Goal: Task Accomplishment & Management: Manage account settings

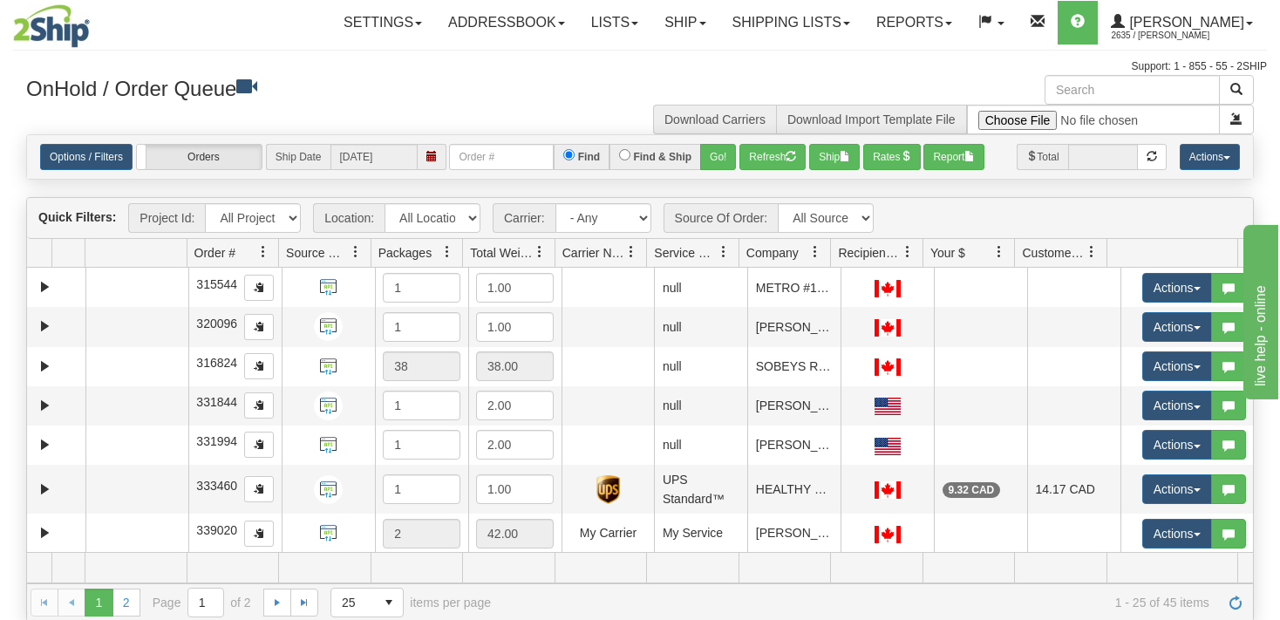
select select "6858"
click option "LIBERTY_WM" at bounding box center [0, 0] width 0 height 0
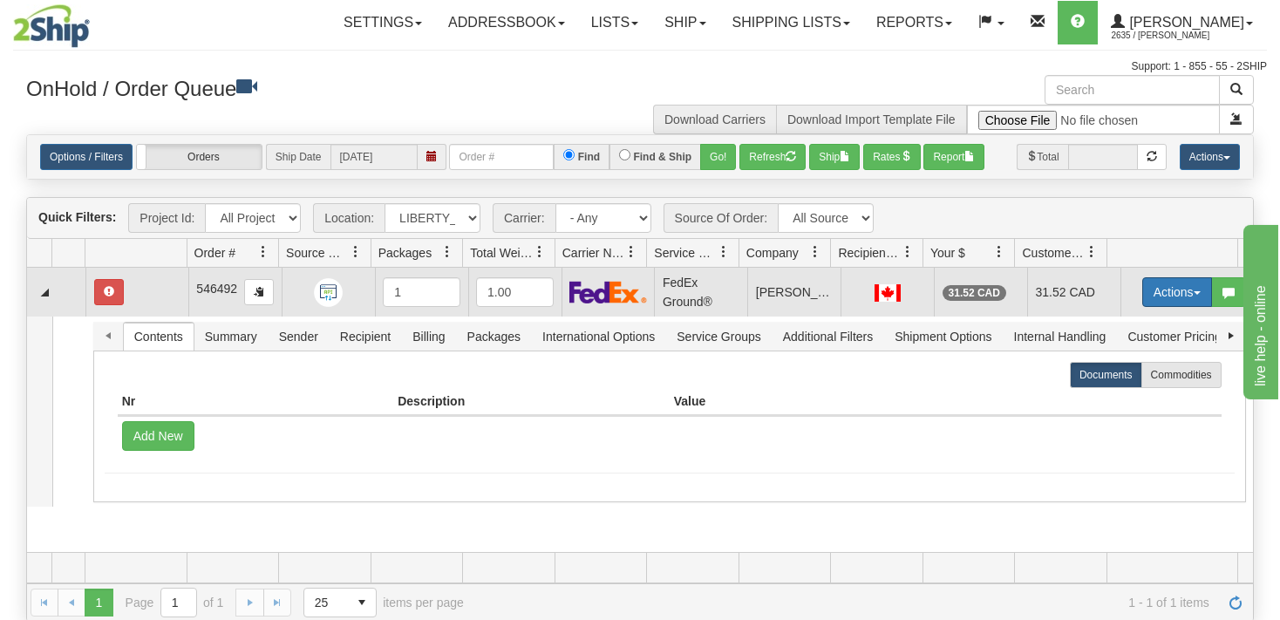
click at [1180, 290] on button "Actions" at bounding box center [1177, 292] width 70 height 30
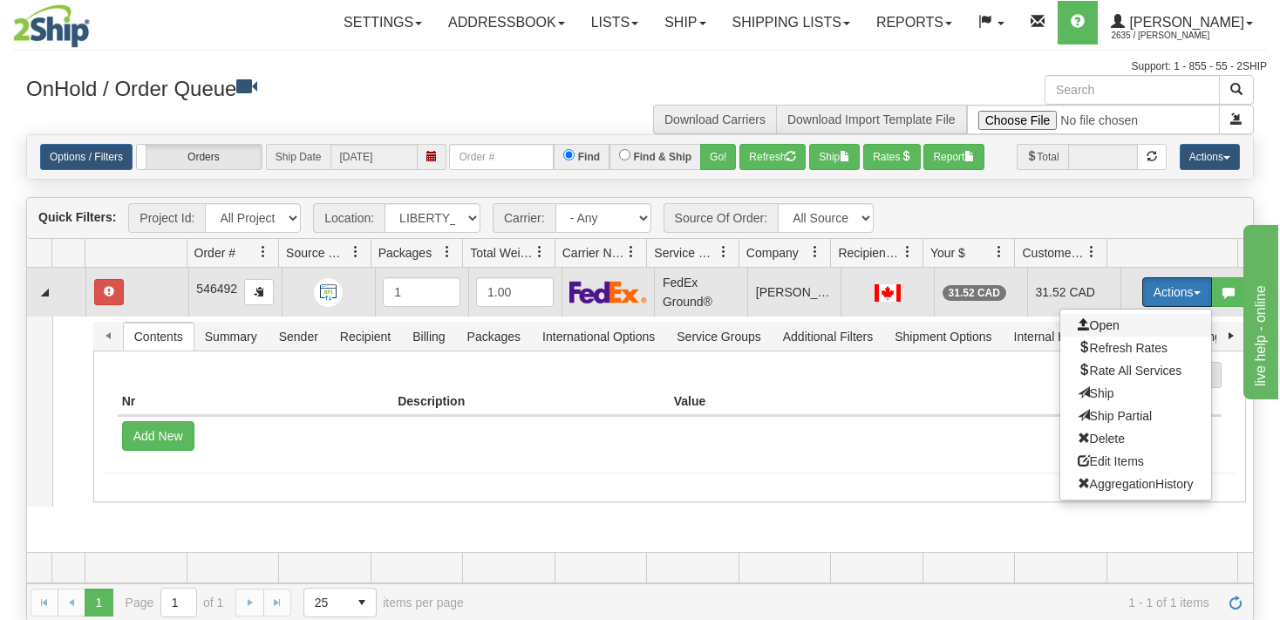
click at [1086, 323] on span "Open" at bounding box center [1099, 325] width 42 height 14
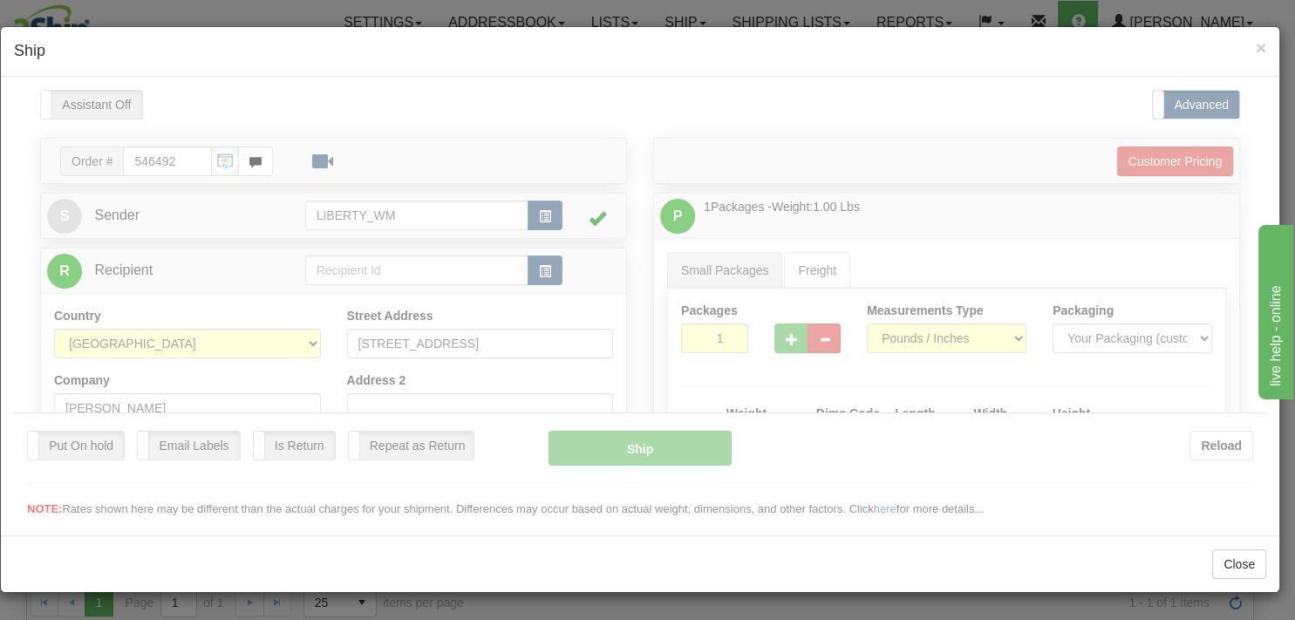
type input "[GEOGRAPHIC_DATA]"
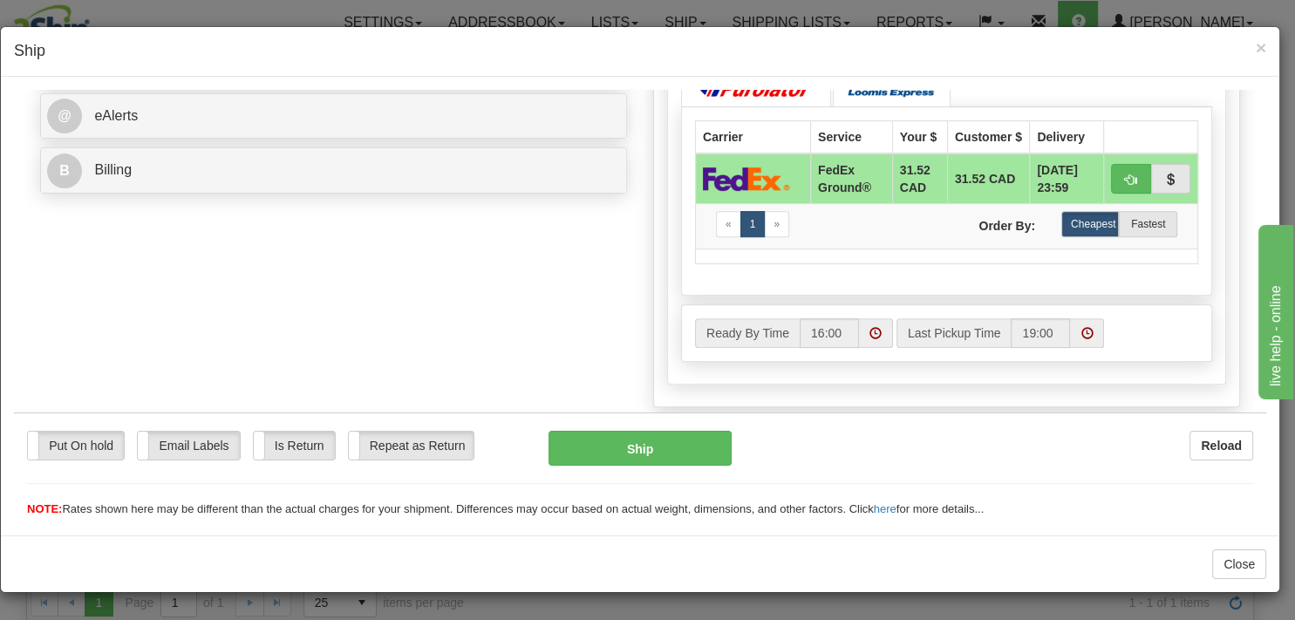
scroll to position [736, 0]
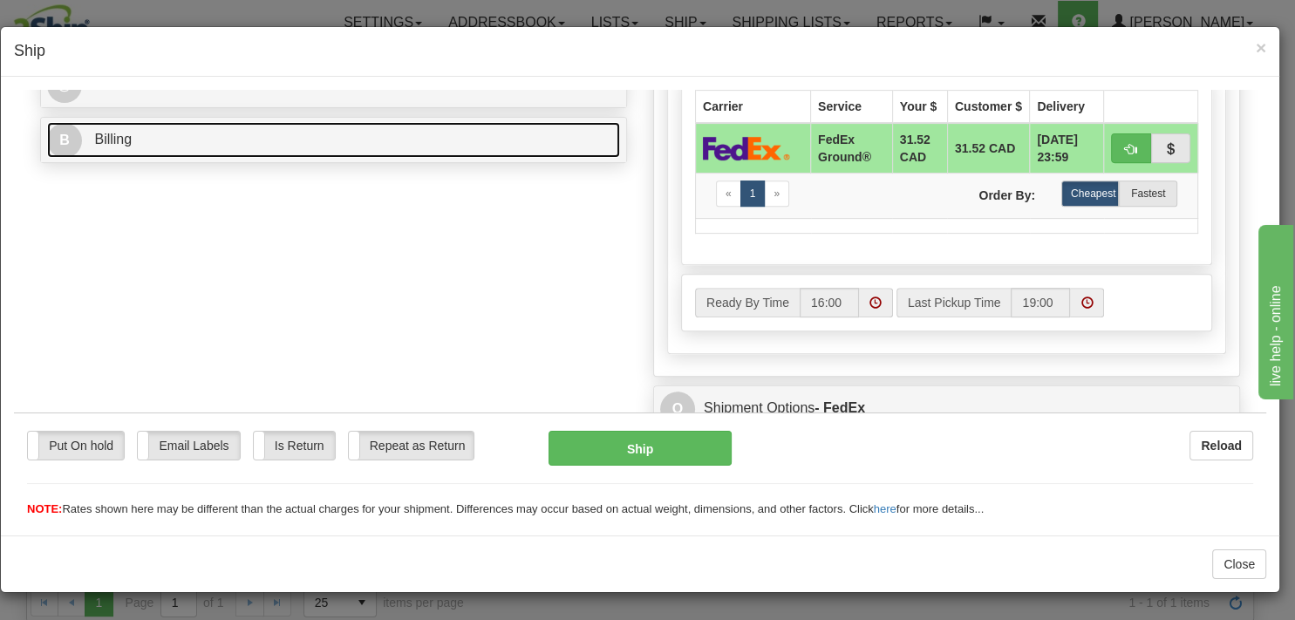
click at [92, 145] on link "B Billing" at bounding box center [333, 139] width 573 height 36
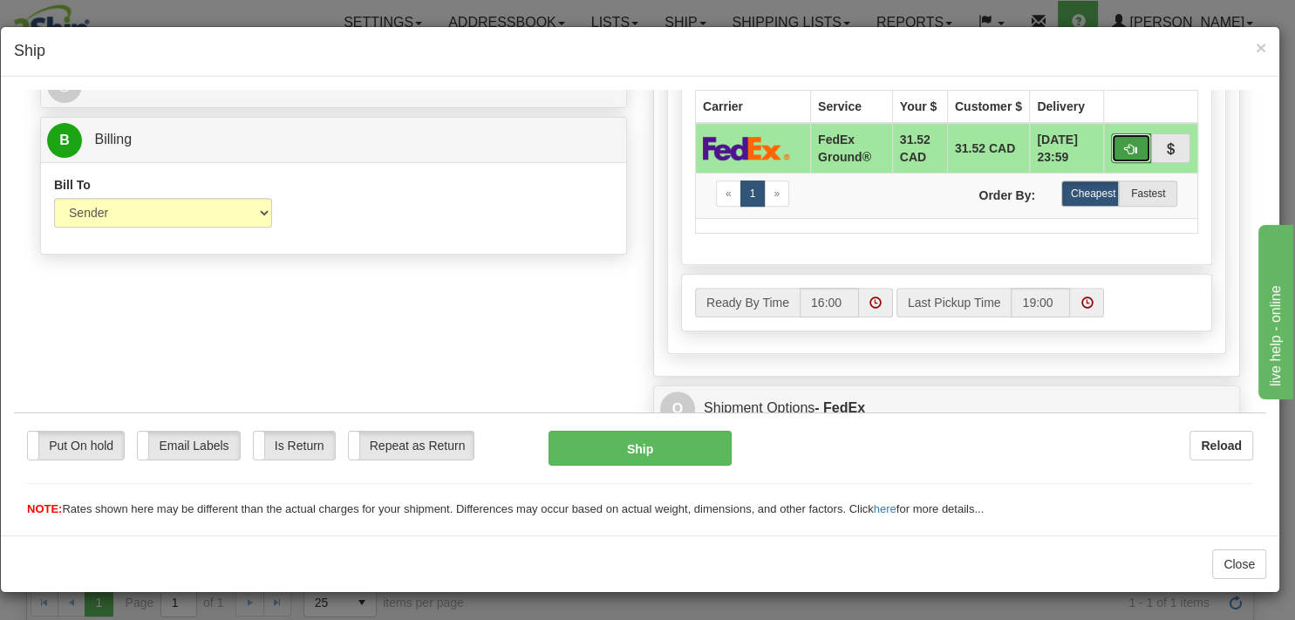
click at [1125, 154] on span "button" at bounding box center [1131, 148] width 12 height 11
click at [588, 443] on button "Ship" at bounding box center [639, 447] width 182 height 35
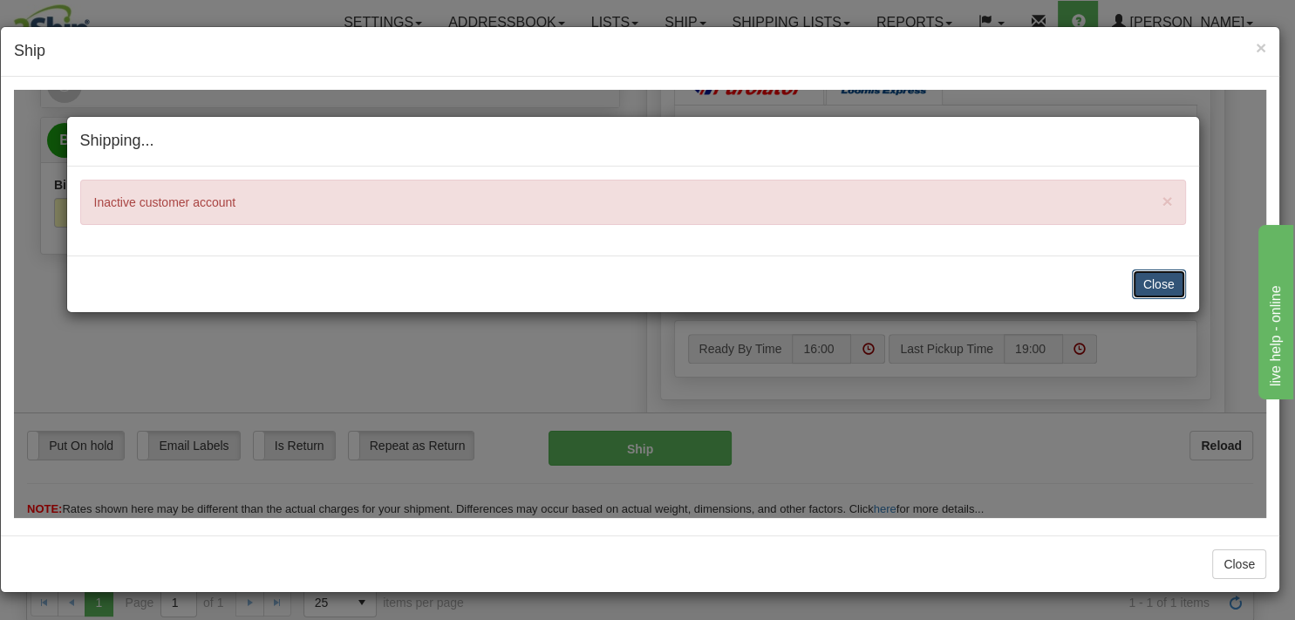
click at [1180, 285] on button "Close" at bounding box center [1159, 284] width 54 height 30
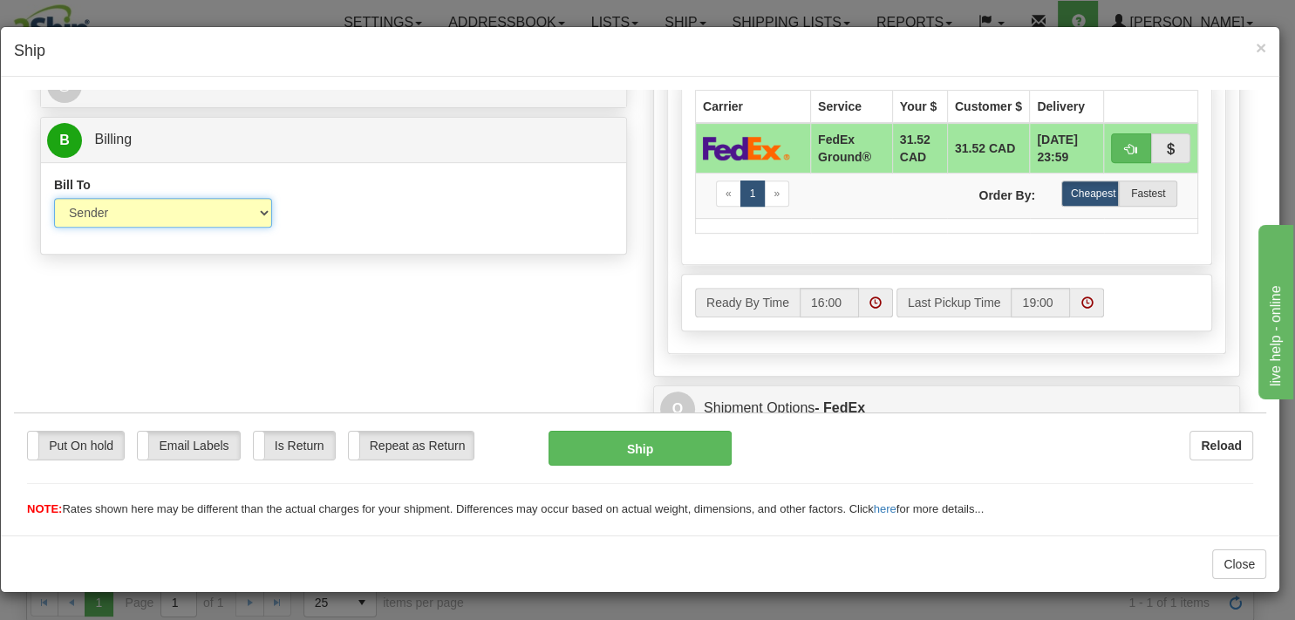
click at [54, 197] on select "Sender Recipient Third Party Collect" at bounding box center [163, 212] width 218 height 30
select select "3"
click option "Third Party" at bounding box center [14, 89] width 0 height 0
type input "92"
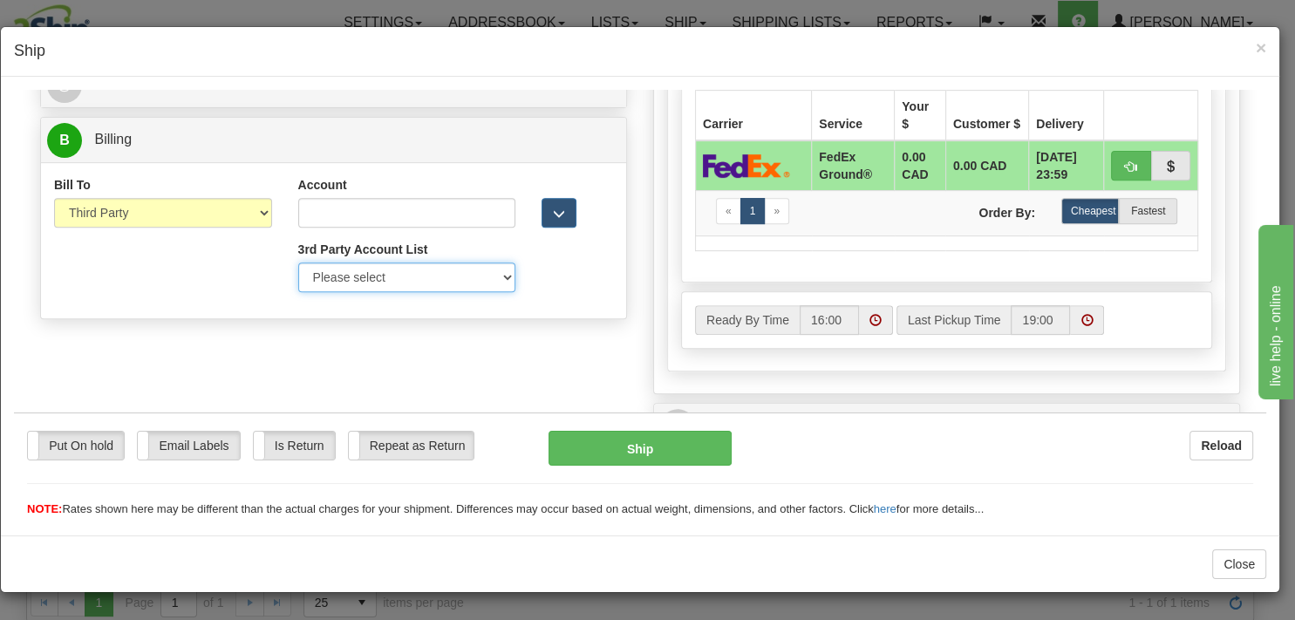
click at [298, 262] on select "Please select Liberty_Wal-Mart_FedEx-203112659-FedEx Express®" at bounding box center [407, 277] width 218 height 30
select select "409"
click option "Liberty_Wal-Mart_FedEx-203112659-FedEx Express®" at bounding box center [14, 89] width 0 height 0
type input "203112659"
type input "Walmart"
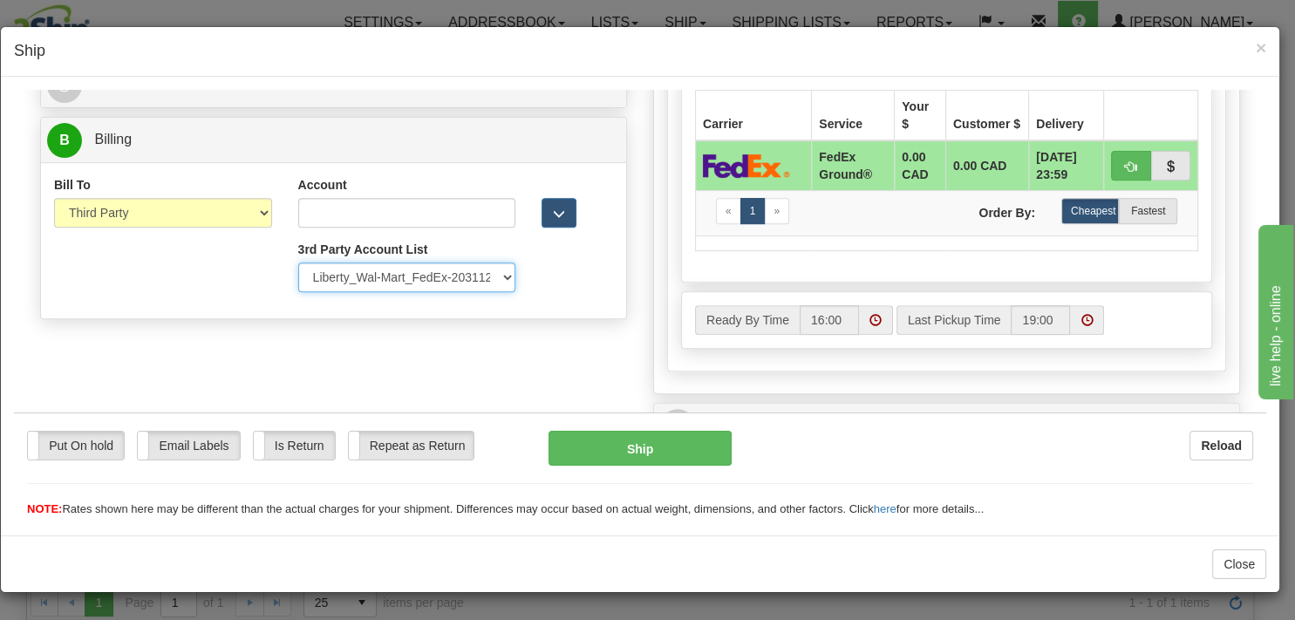
type input "[STREET_ADDRESS]"
type input "[GEOGRAPHIC_DATA]"
type input "L5N 1P9"
select select "ON"
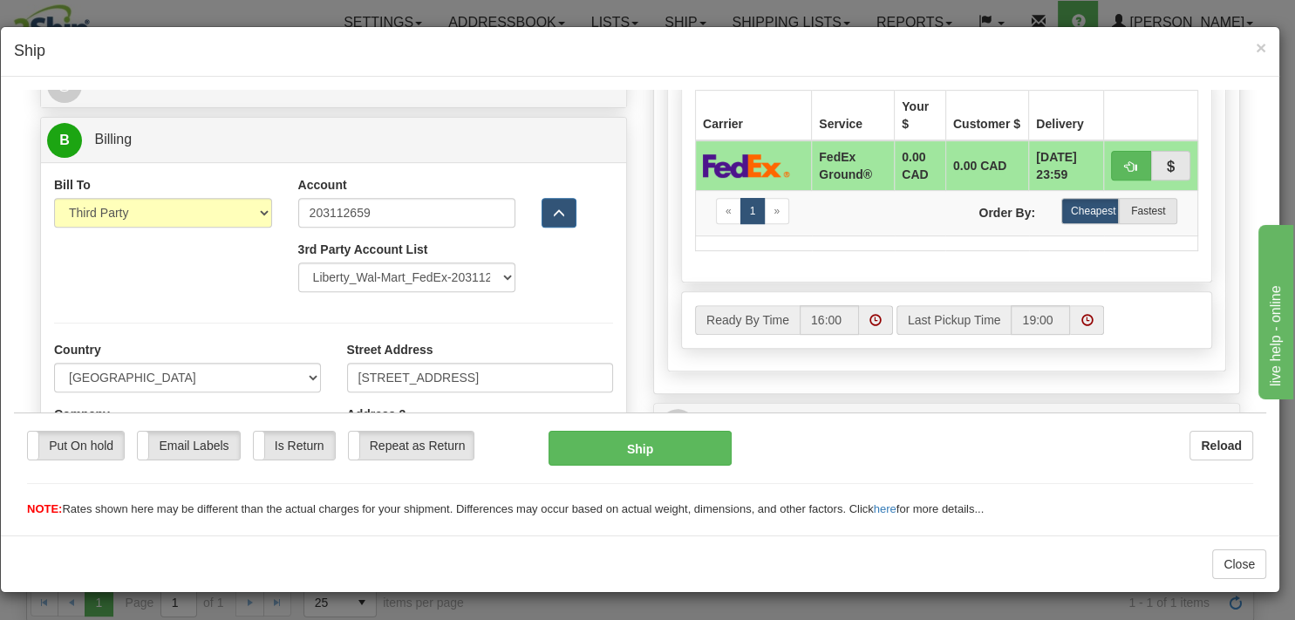
click at [610, 310] on div at bounding box center [333, 322] width 585 height 36
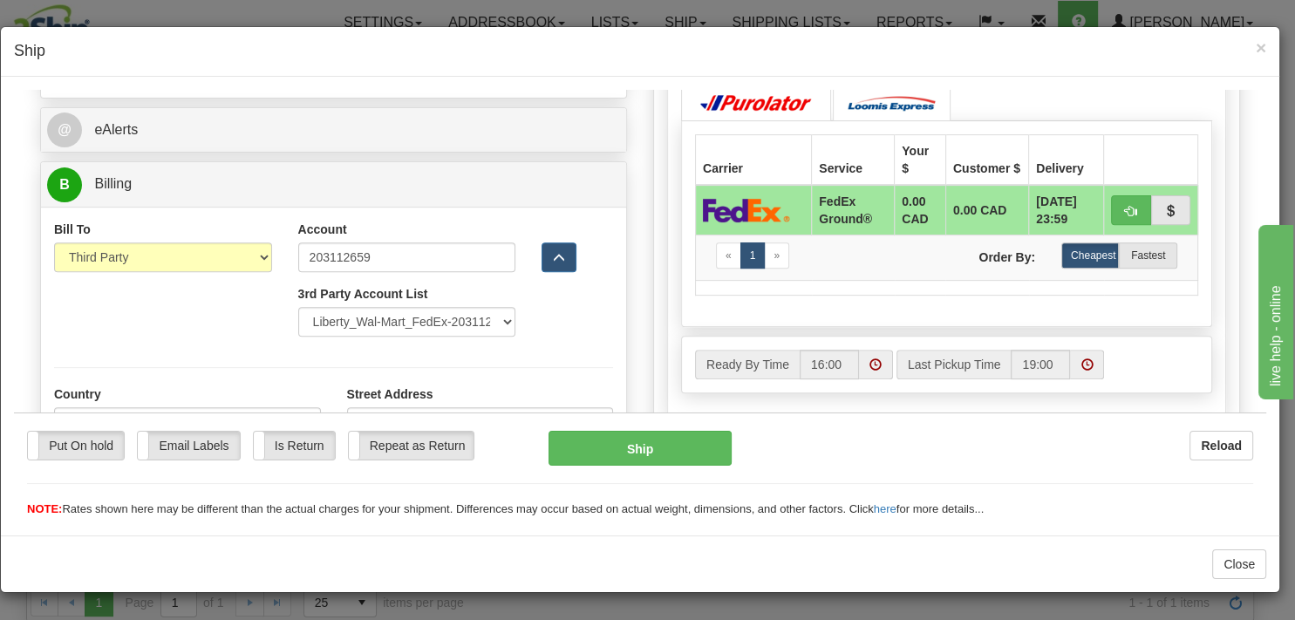
scroll to position [477, 0]
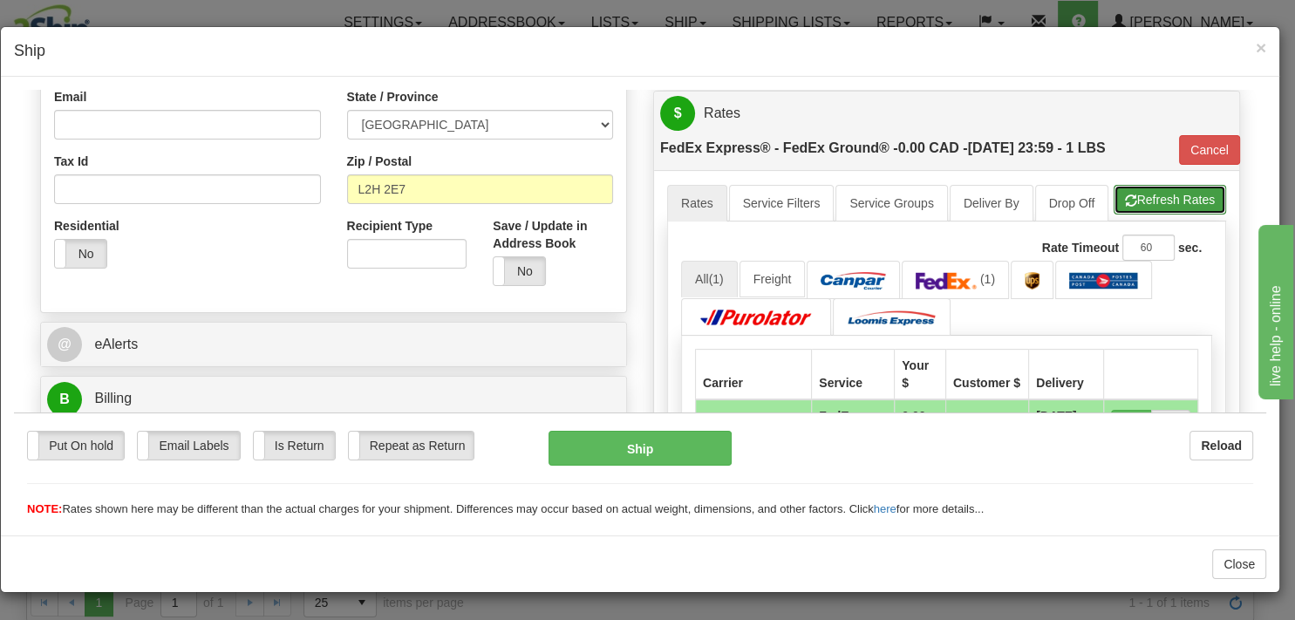
click at [1151, 214] on button "Refresh Rates" at bounding box center [1169, 199] width 112 height 30
type input "92"
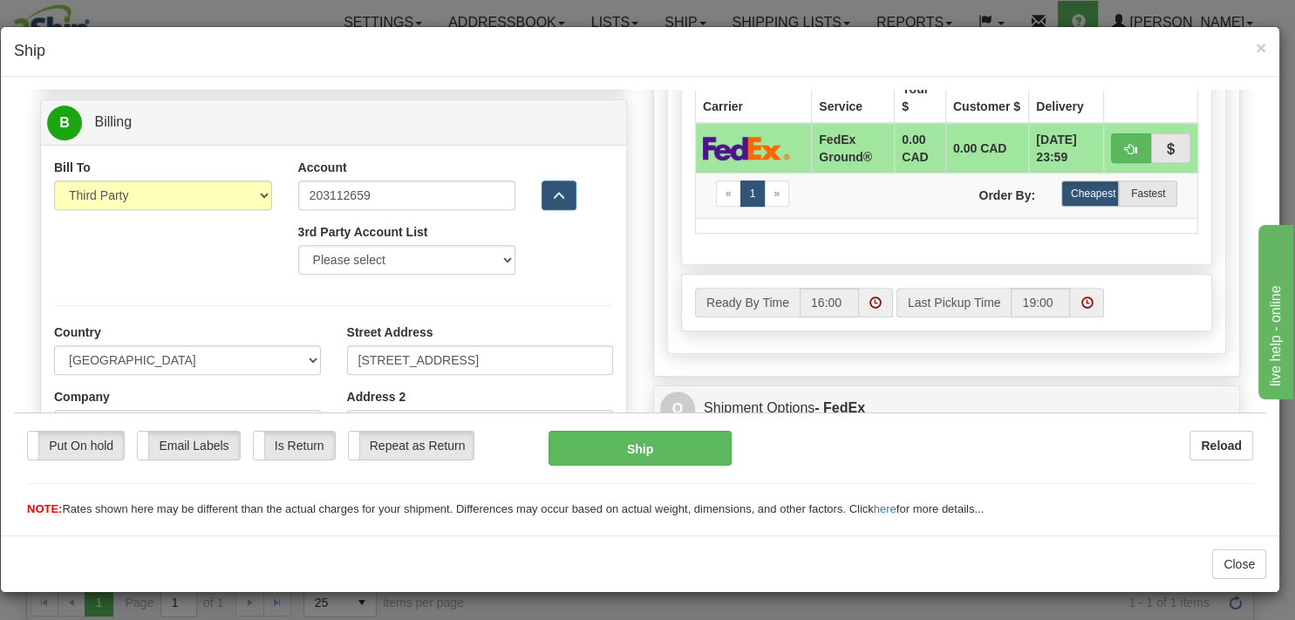
scroll to position [753, 0]
click at [634, 448] on button "Ship" at bounding box center [639, 447] width 182 height 35
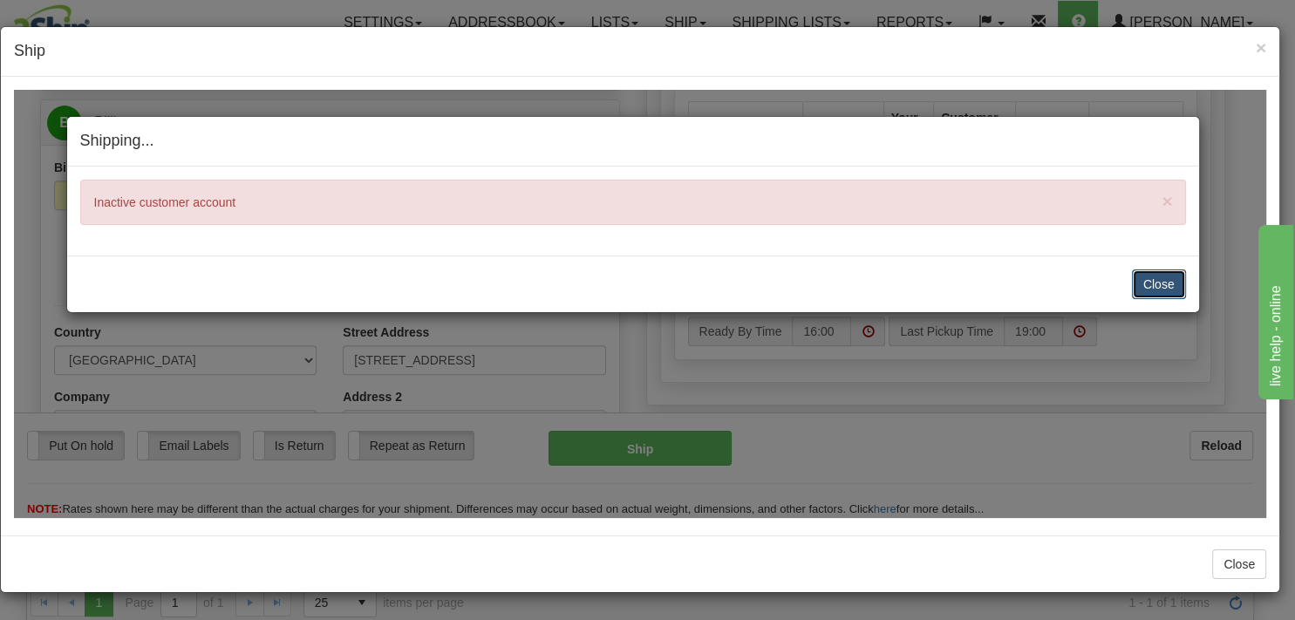
click at [1171, 284] on button "Close" at bounding box center [1159, 284] width 54 height 30
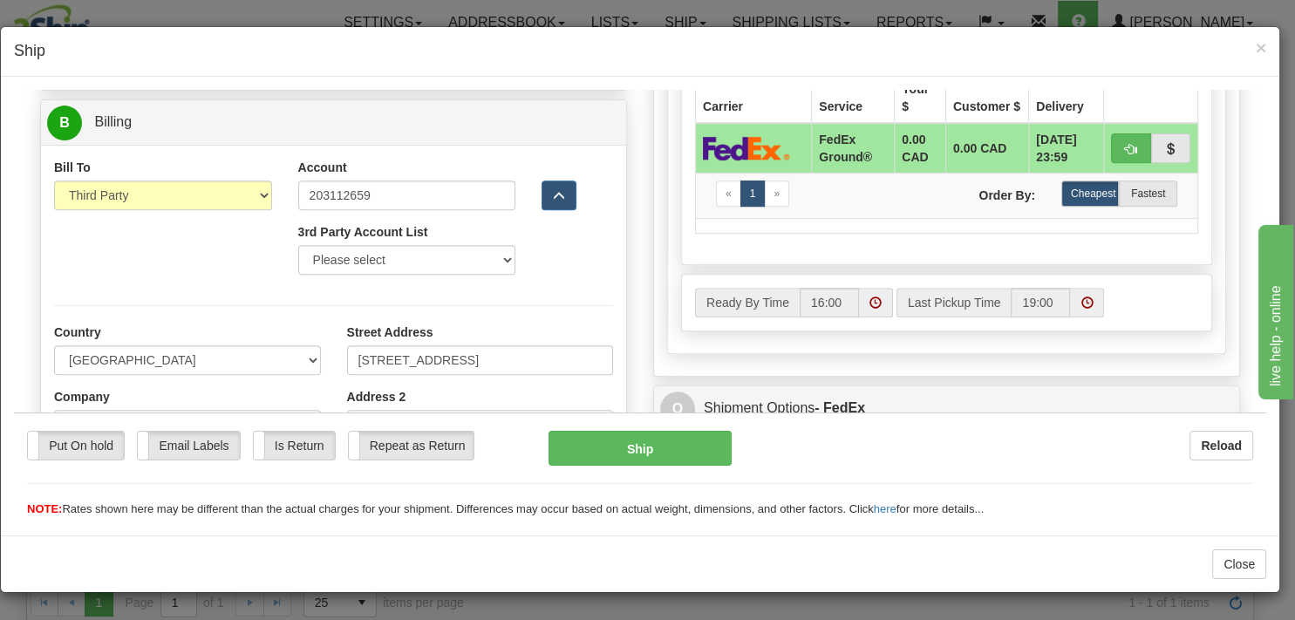
click at [606, 309] on div at bounding box center [333, 305] width 585 height 36
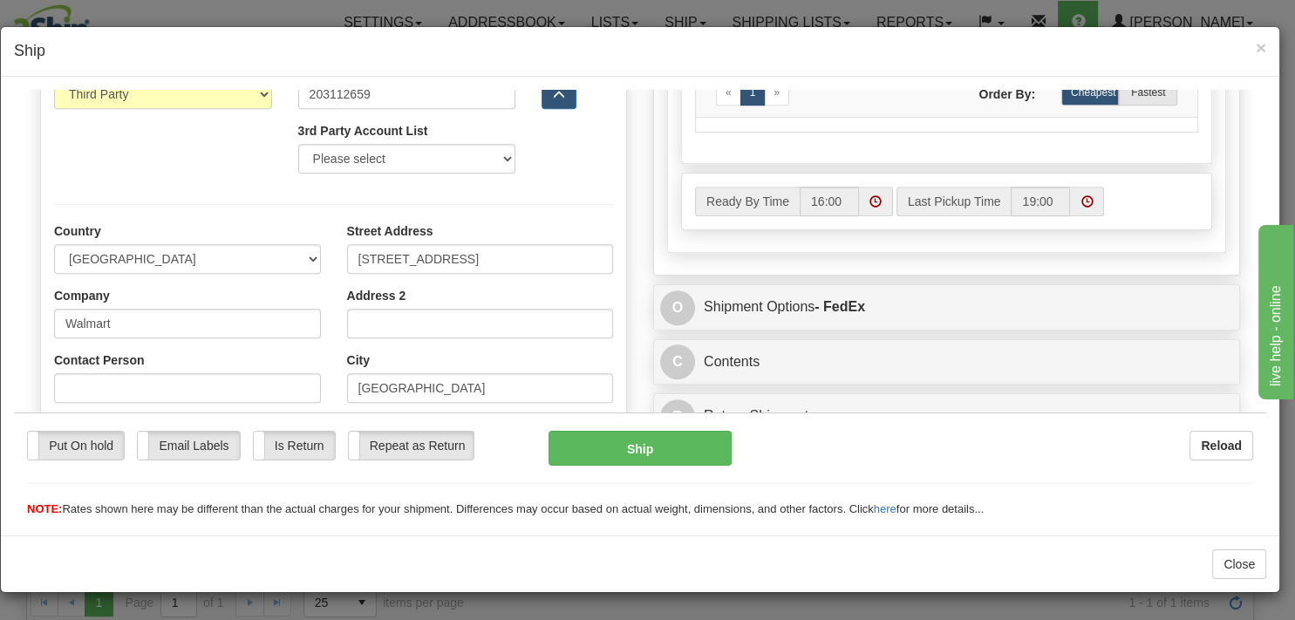
scroll to position [937, 0]
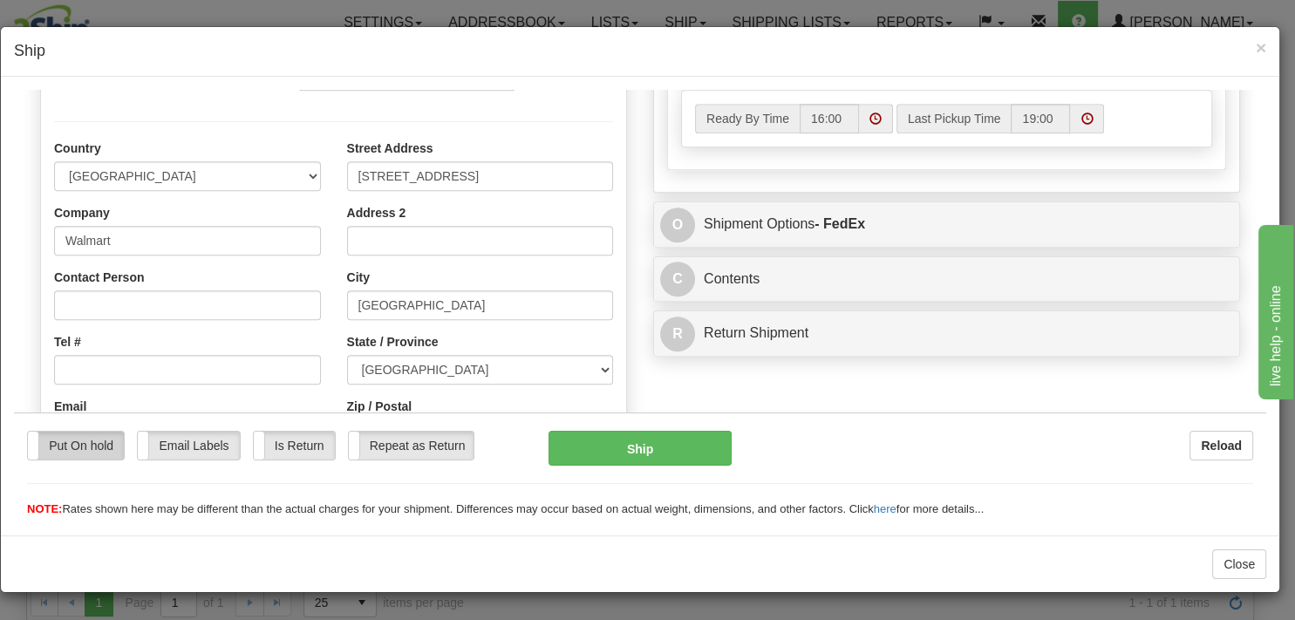
click at [74, 448] on label "Put On hold" at bounding box center [76, 445] width 96 height 28
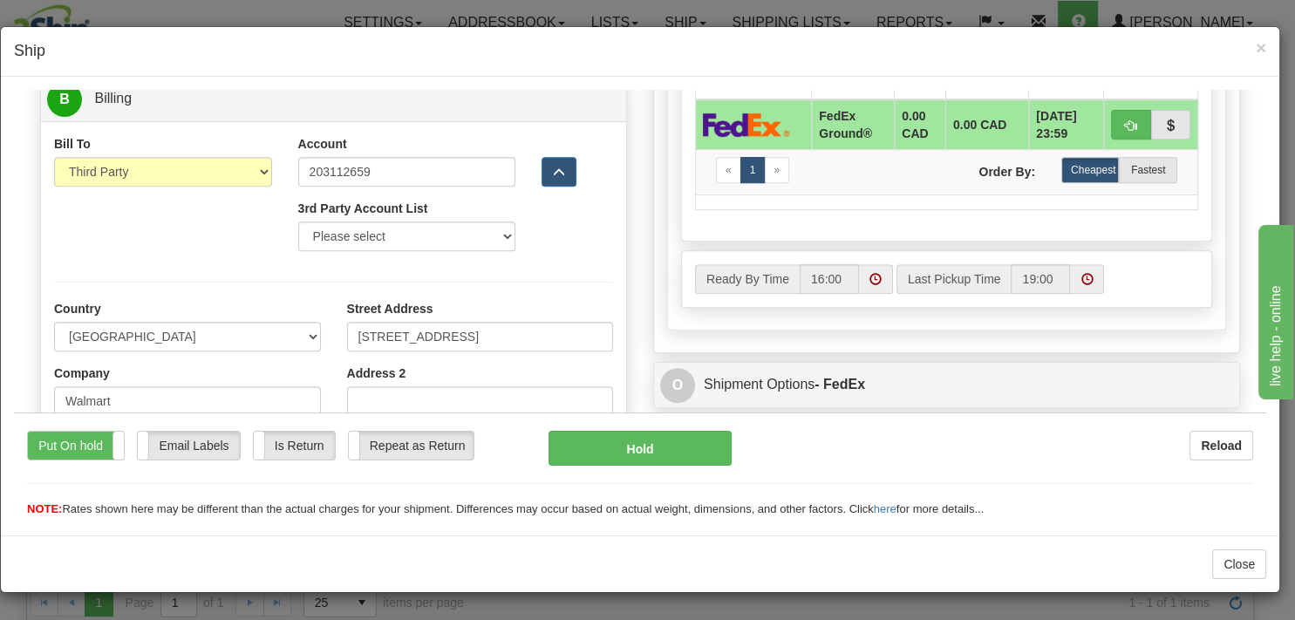
scroll to position [753, 0]
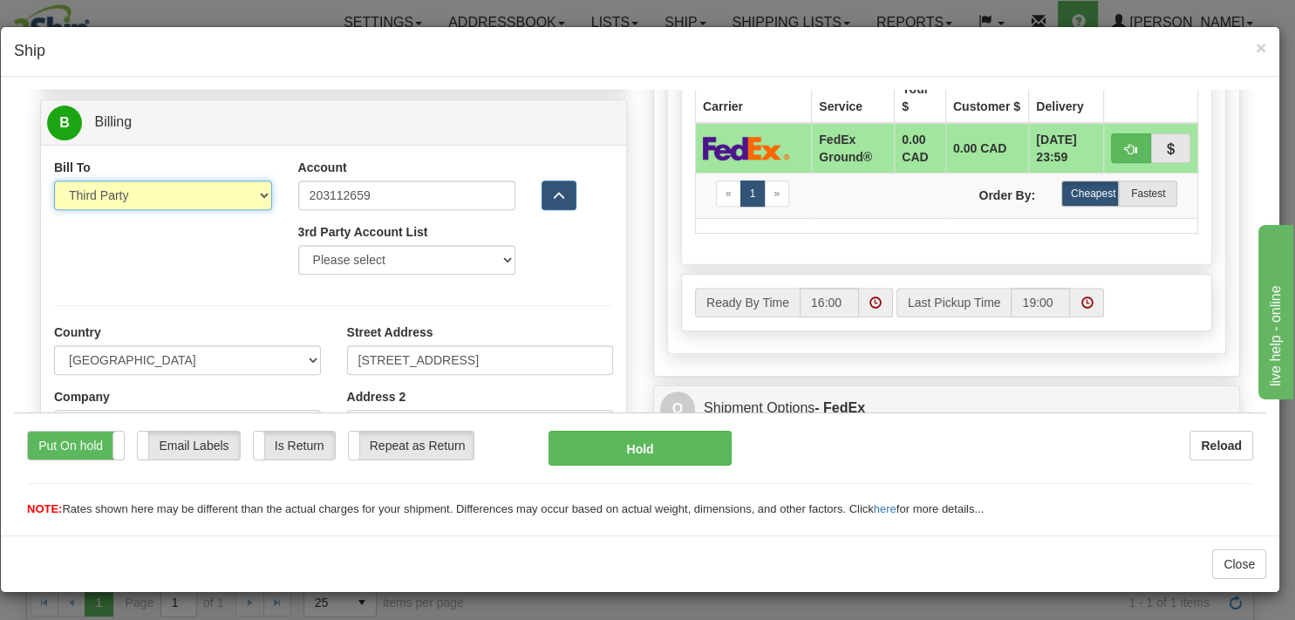
click at [54, 180] on select "Sender Recipient Third Party Collect" at bounding box center [163, 195] width 218 height 30
select select "1"
click option "Sender" at bounding box center [14, 89] width 0 height 0
type input "92"
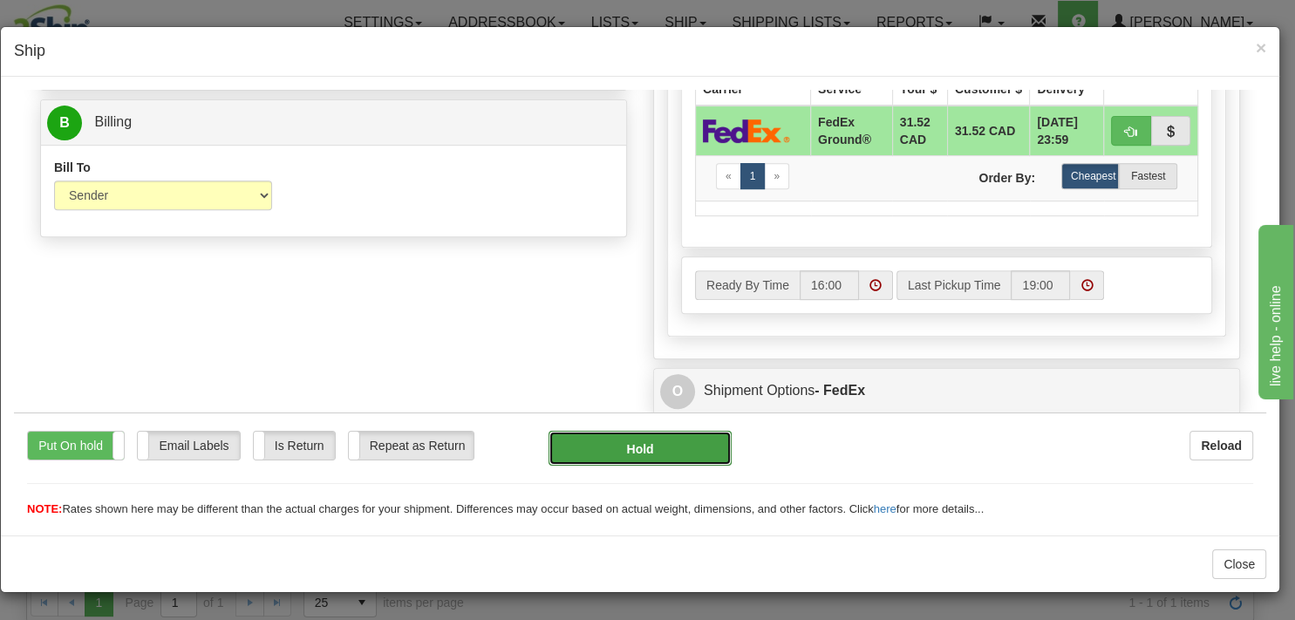
click at [602, 450] on button "Hold" at bounding box center [639, 447] width 182 height 35
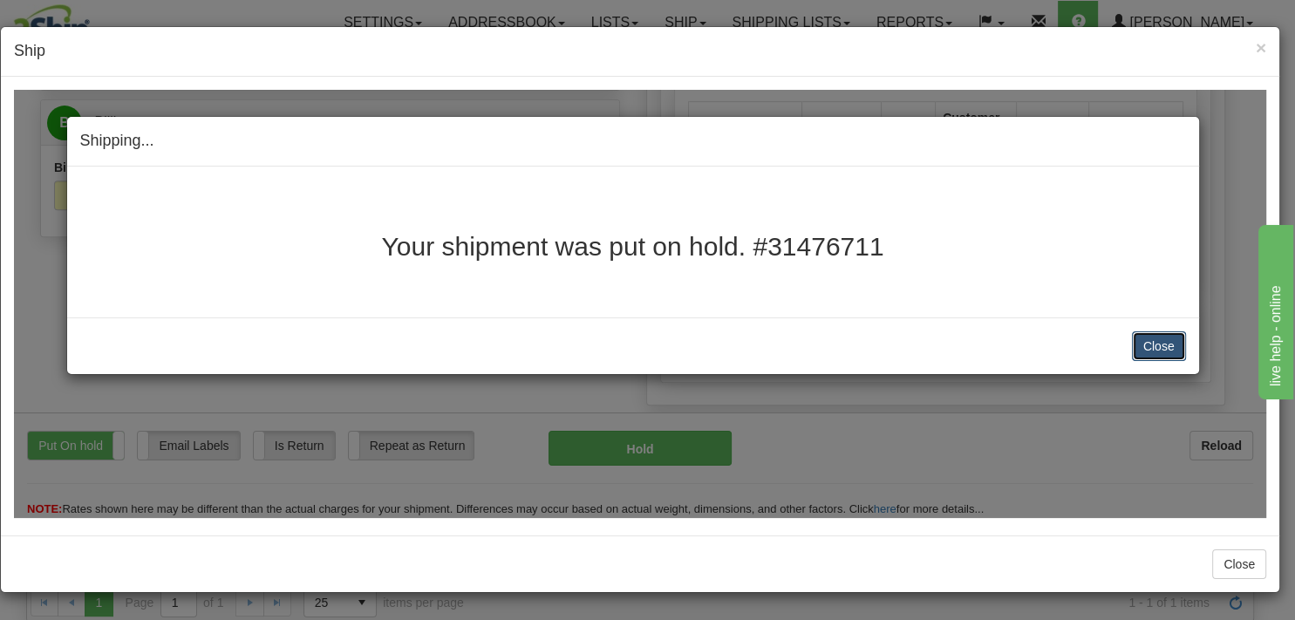
click at [1160, 348] on button "Close" at bounding box center [1159, 345] width 54 height 30
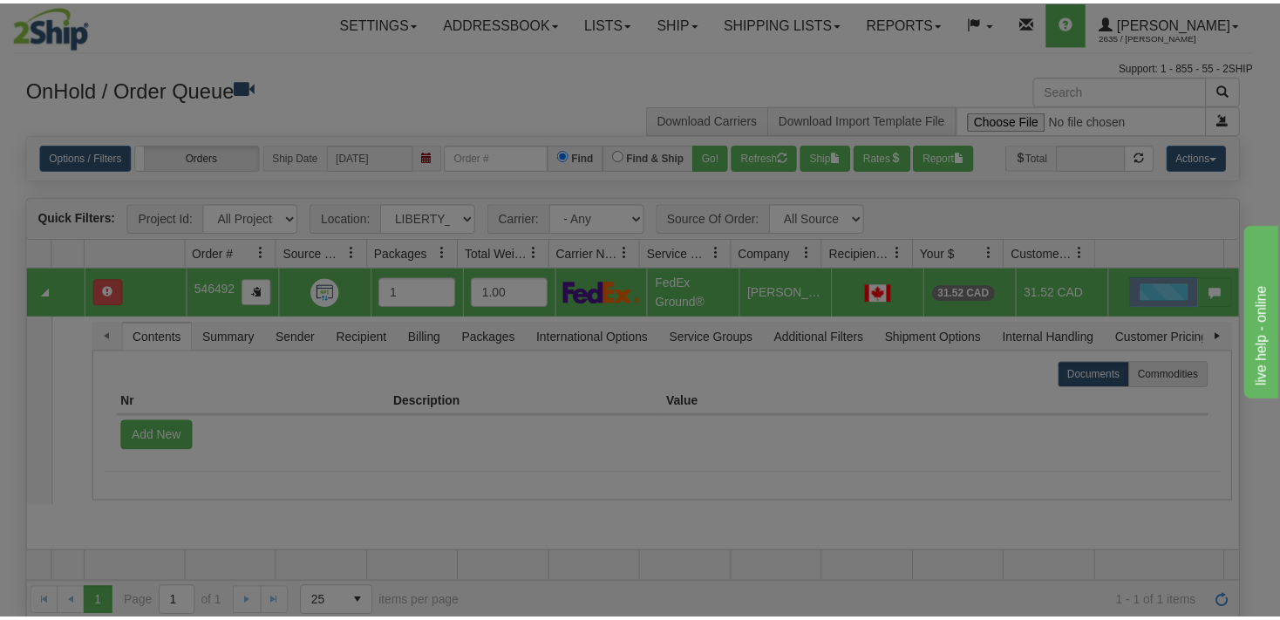
scroll to position [0, 0]
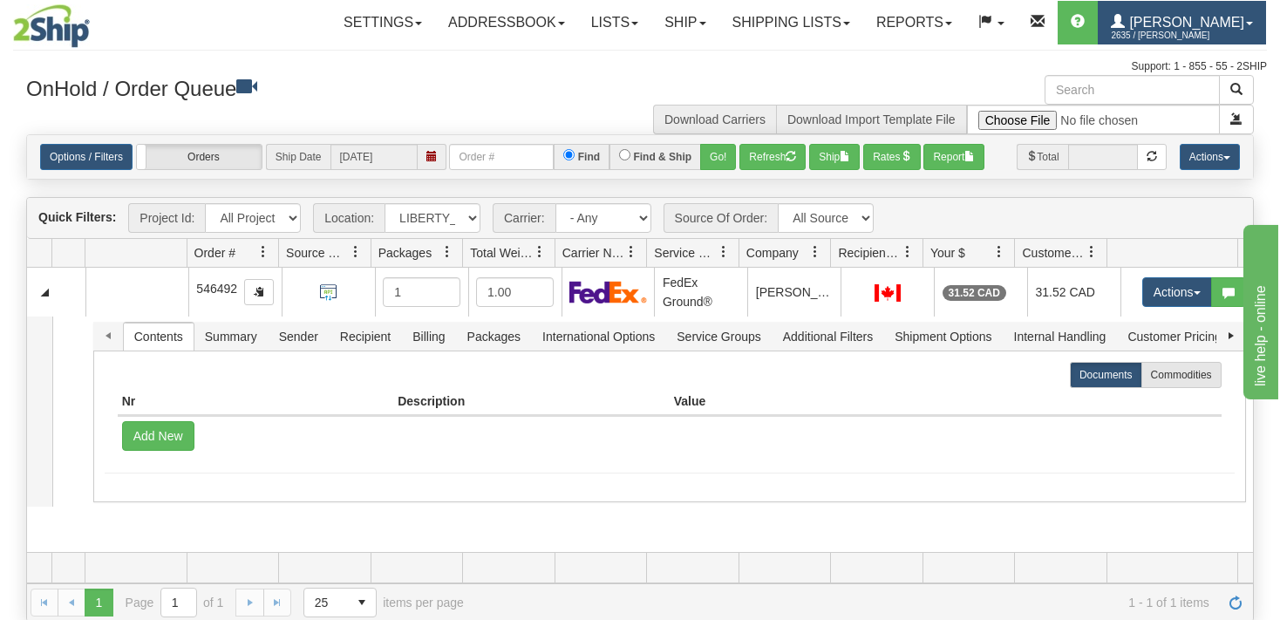
click at [1156, 31] on span "2635 / [PERSON_NAME]" at bounding box center [1176, 35] width 131 height 17
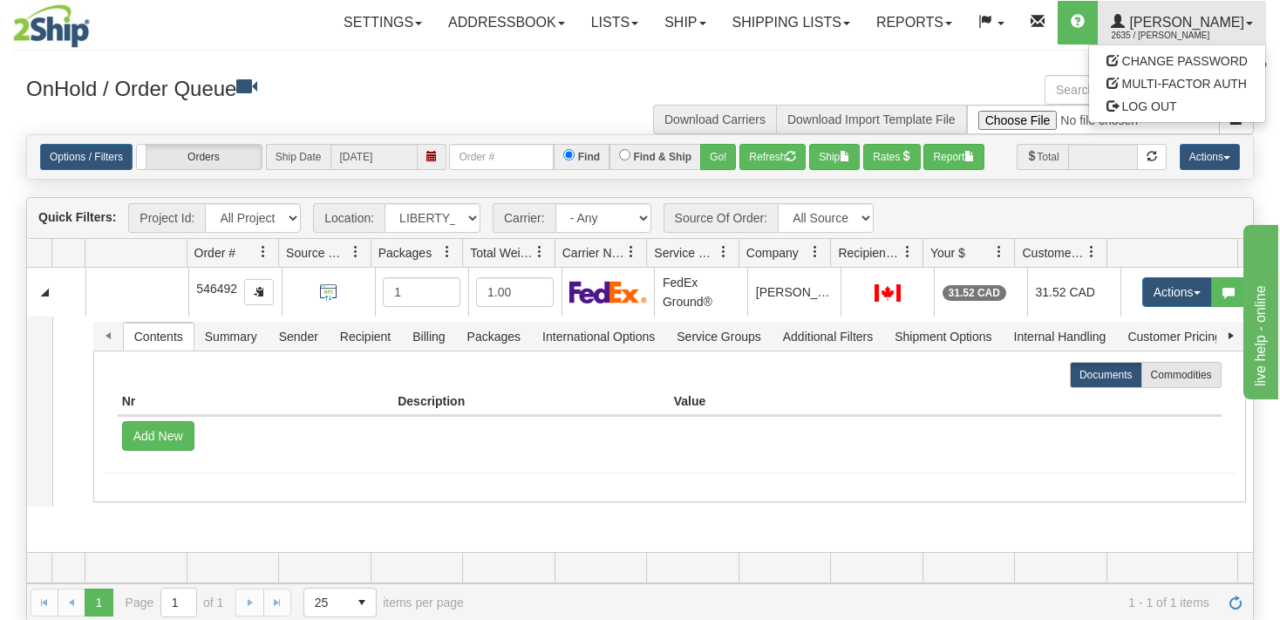
click at [956, 70] on div "Support: 1 - 855 - 55 - 2SHIP" at bounding box center [640, 66] width 1254 height 15
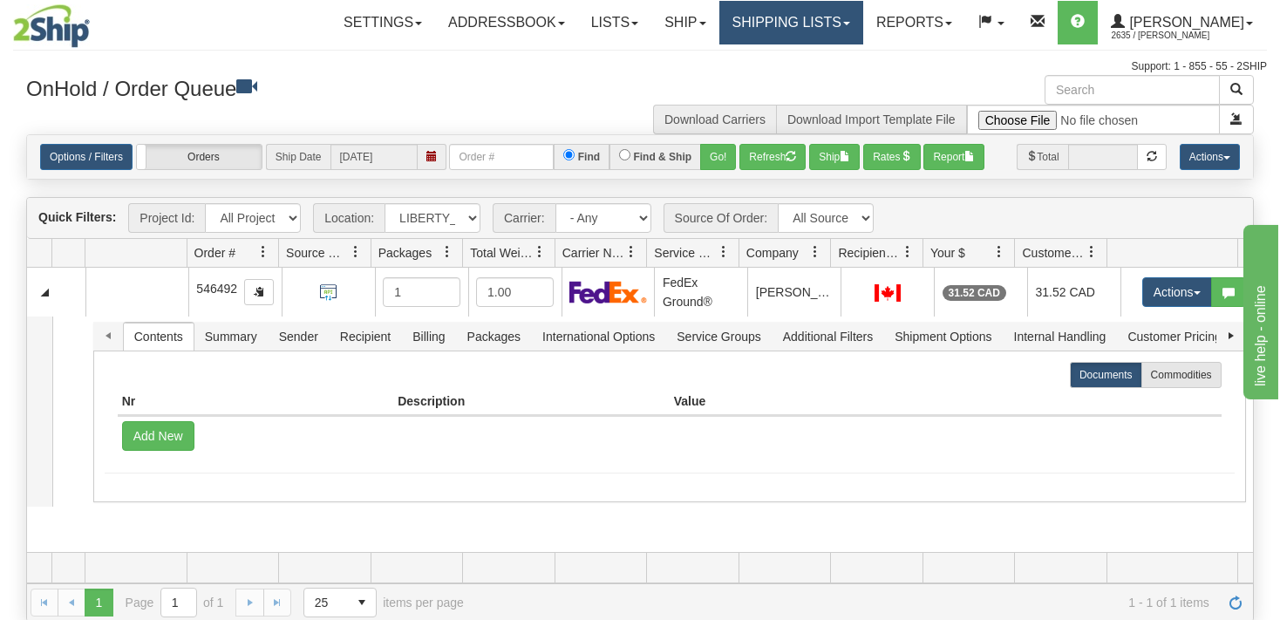
click at [839, 31] on link "Shipping lists" at bounding box center [791, 23] width 144 height 44
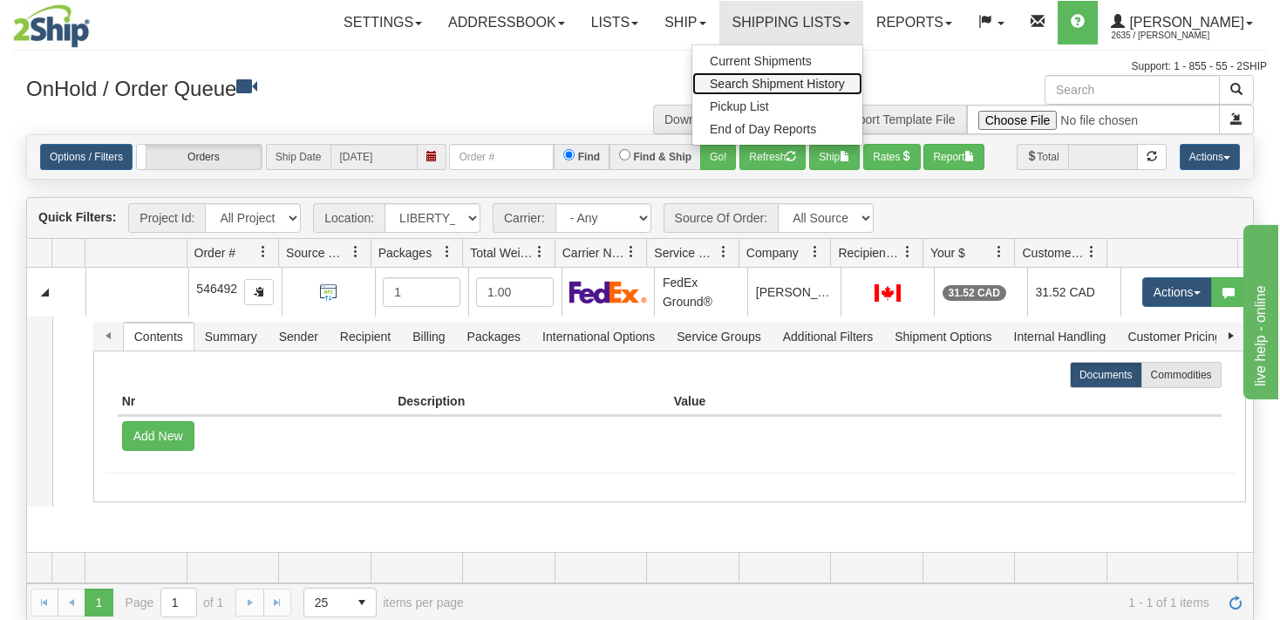
click at [772, 82] on span "Search Shipment History" at bounding box center [777, 84] width 135 height 14
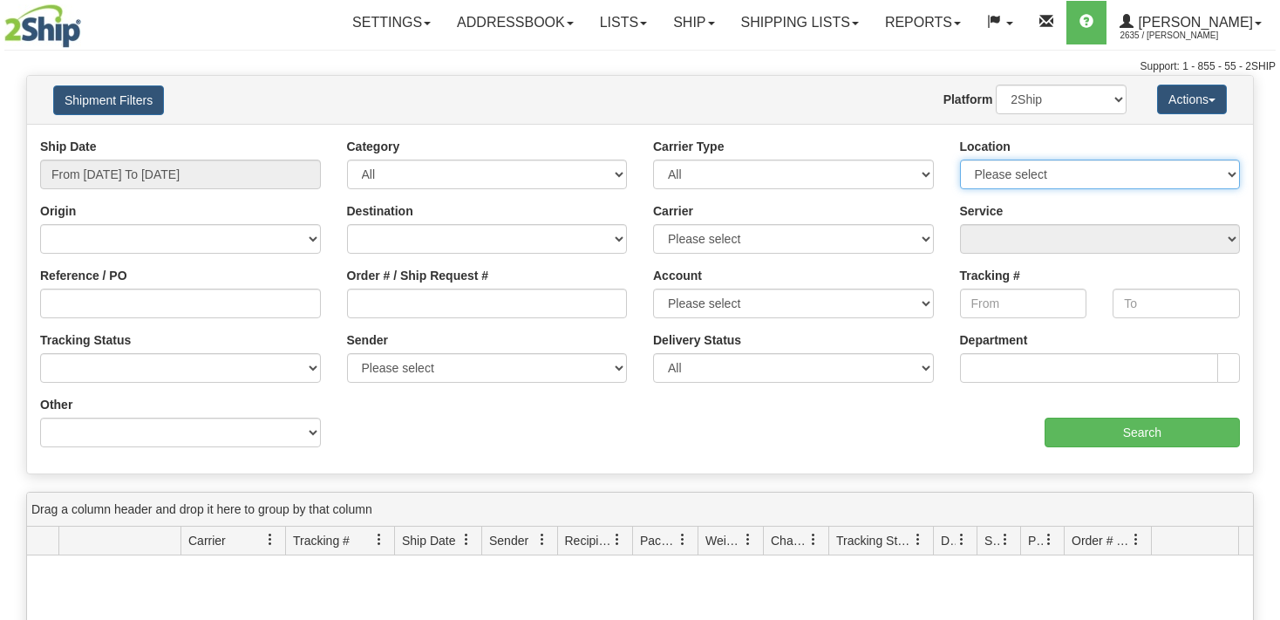
click at [960, 160] on select "Please select VITFLO CLIFBAR ONTOR DAYCO RAYNE IRISHBRZ CASCORM JD Smith MRSNAC…" at bounding box center [1100, 175] width 281 height 30
select select "6858"
click option "LIBERTY_WM" at bounding box center [0, 0] width 0 height 0
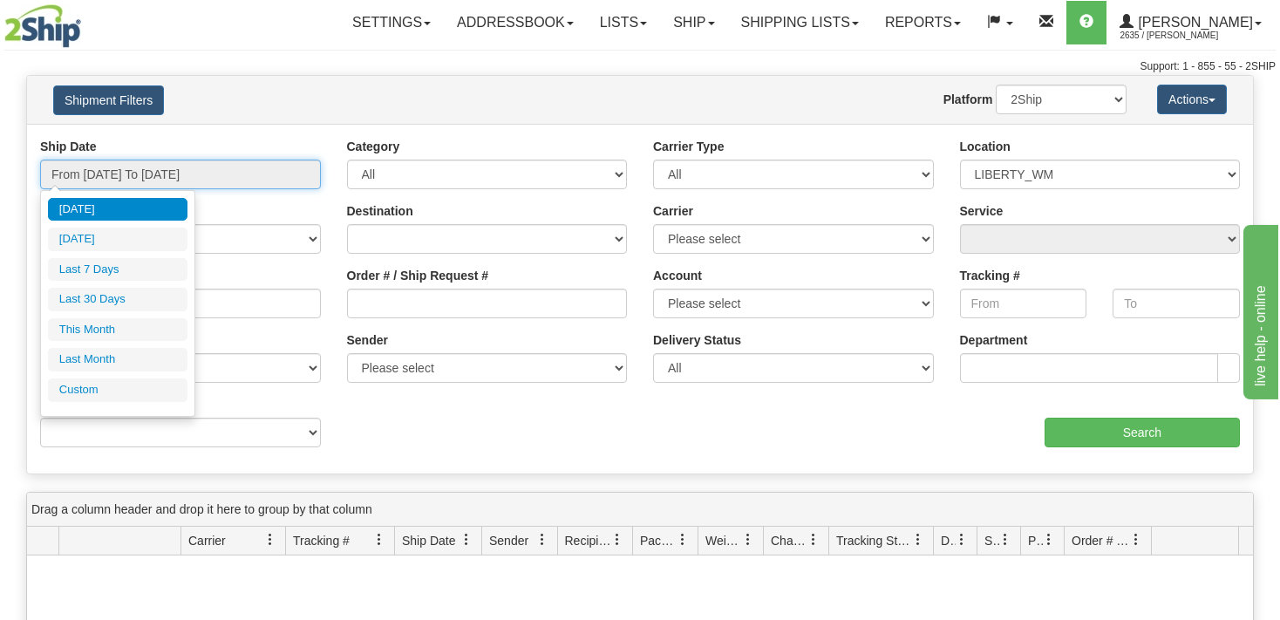
click at [255, 173] on input "From 08/17/2025 To 08/18/2025" at bounding box center [180, 175] width 281 height 30
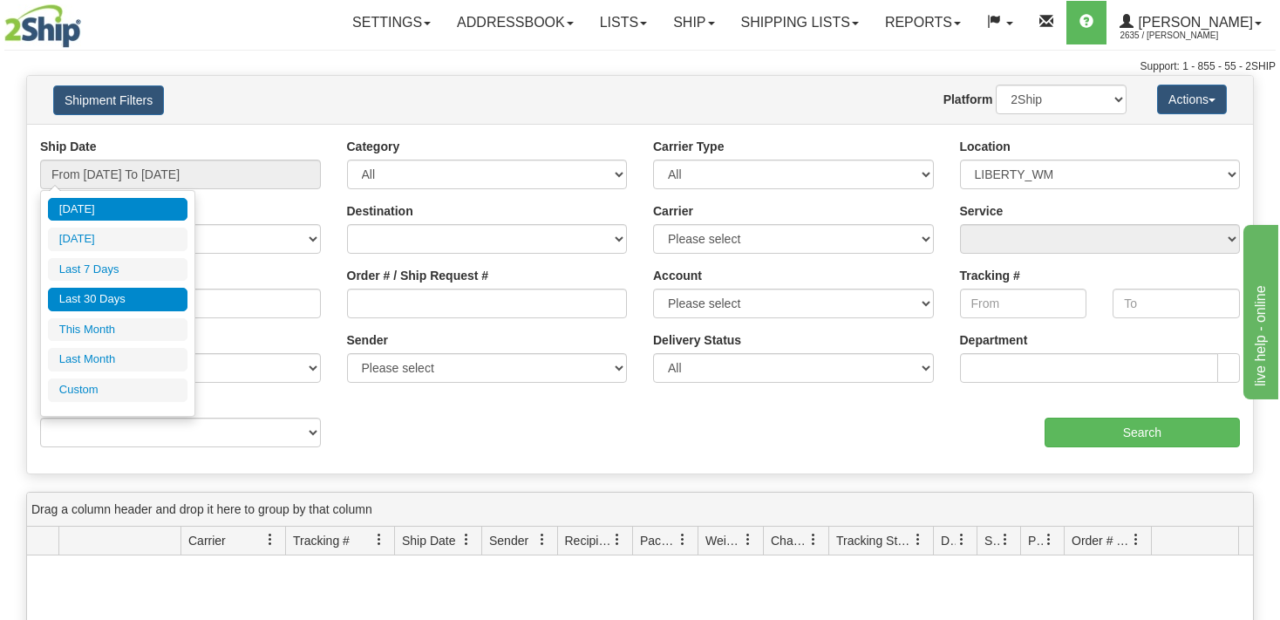
click at [141, 303] on li "Last 30 Days" at bounding box center [117, 300] width 139 height 24
type input "From 07/20/2025 To 08/18/2025"
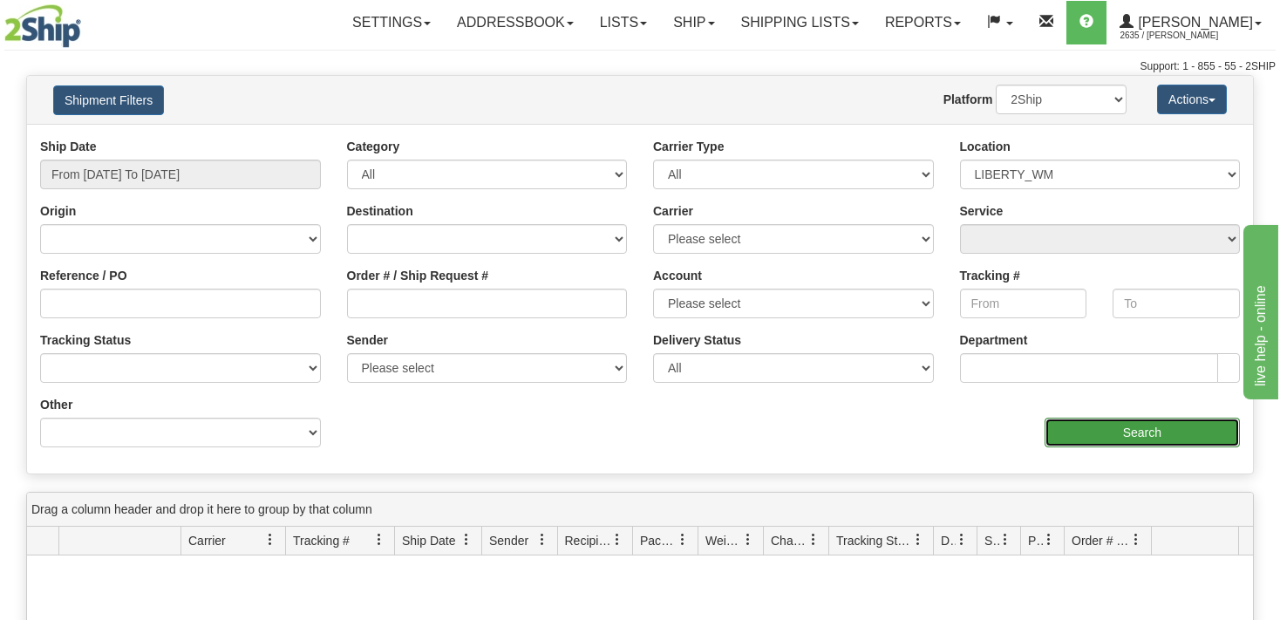
click at [1177, 436] on input "Search" at bounding box center [1141, 433] width 195 height 30
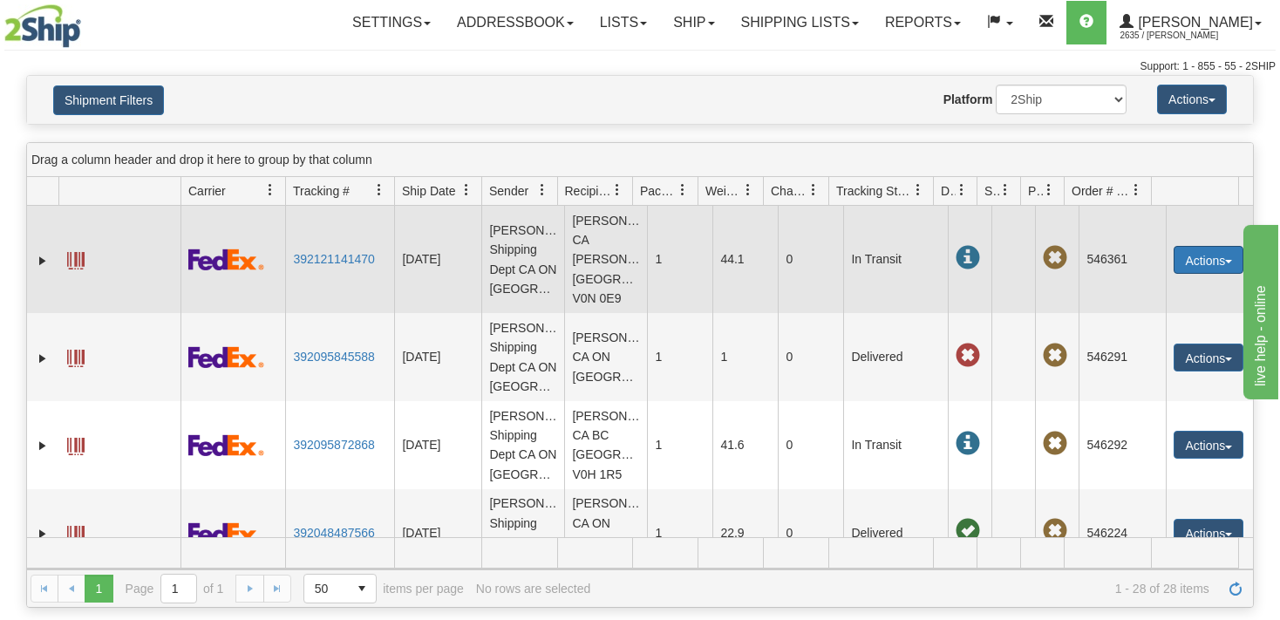
click at [1209, 271] on button "Actions" at bounding box center [1208, 260] width 70 height 28
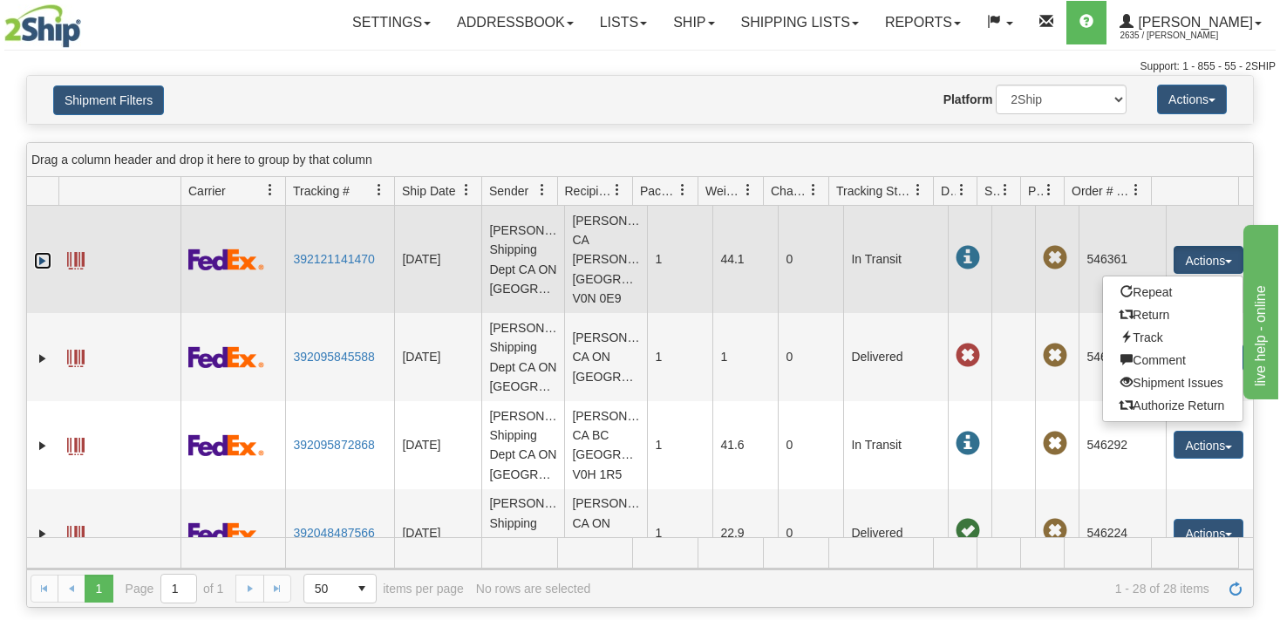
click at [48, 268] on link "Expand" at bounding box center [42, 260] width 17 height 17
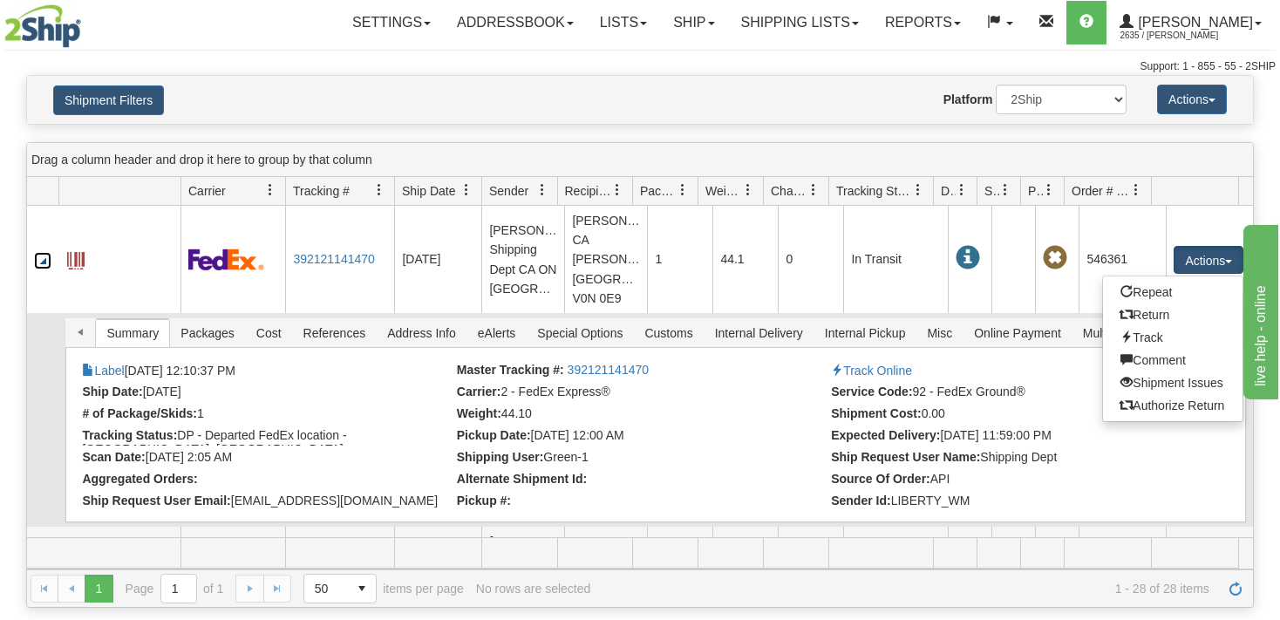
scroll to position [84, 0]
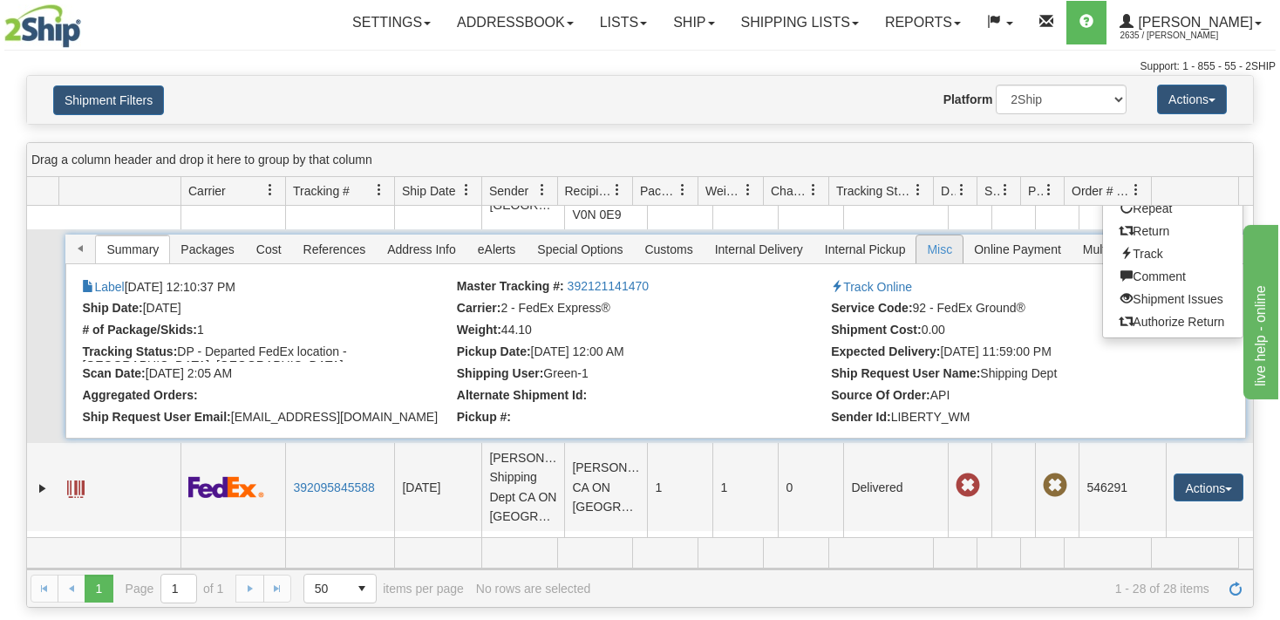
click at [935, 263] on span "Misc" at bounding box center [939, 249] width 46 height 28
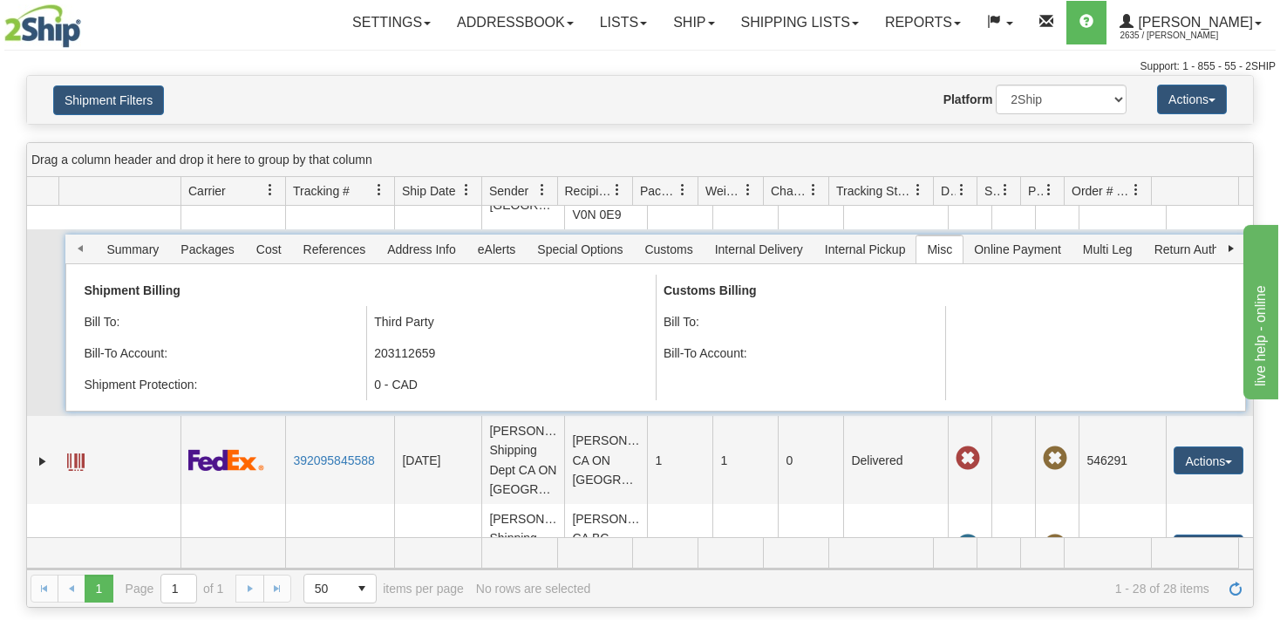
click at [76, 263] on div "Summary Packages Cost References Address Info eAlerts Special Options Customs C…" at bounding box center [655, 249] width 1180 height 29
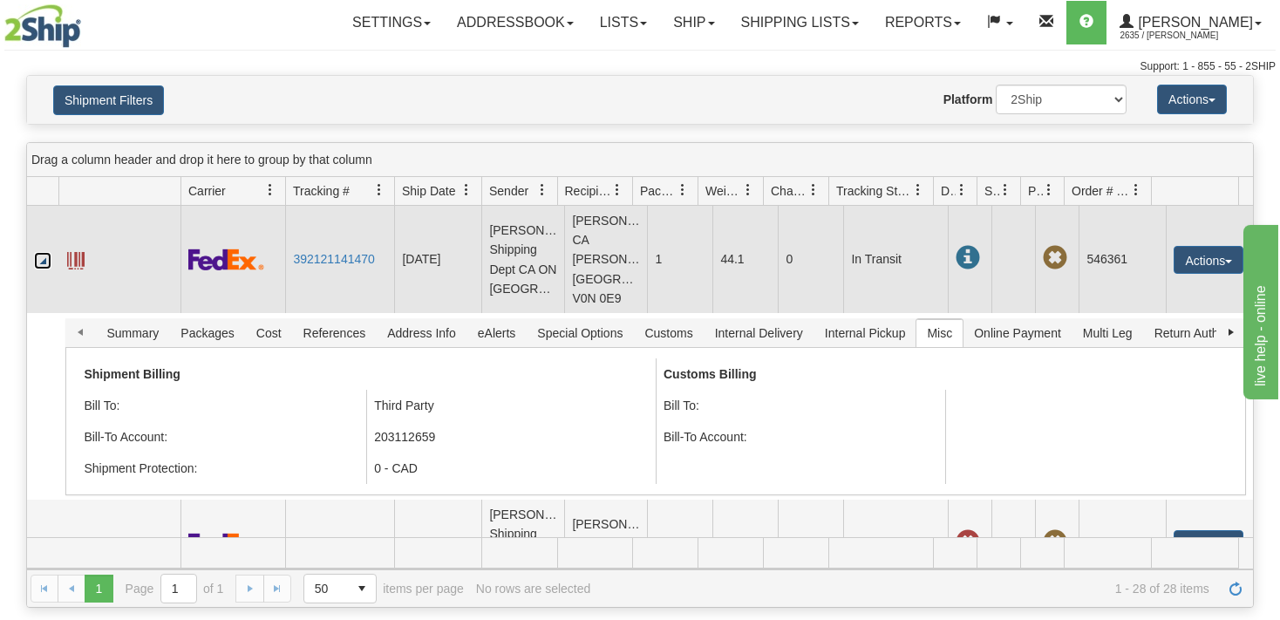
click at [40, 269] on link "Collapse" at bounding box center [42, 260] width 17 height 17
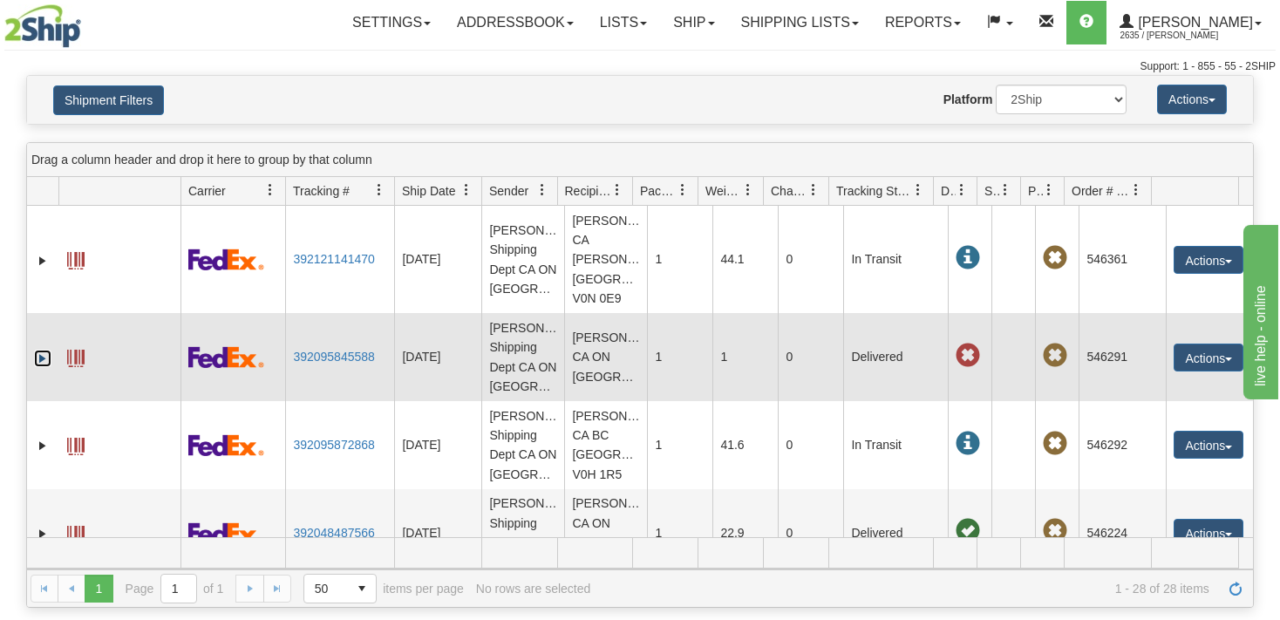
click at [36, 367] on link "Expand" at bounding box center [42, 358] width 17 height 17
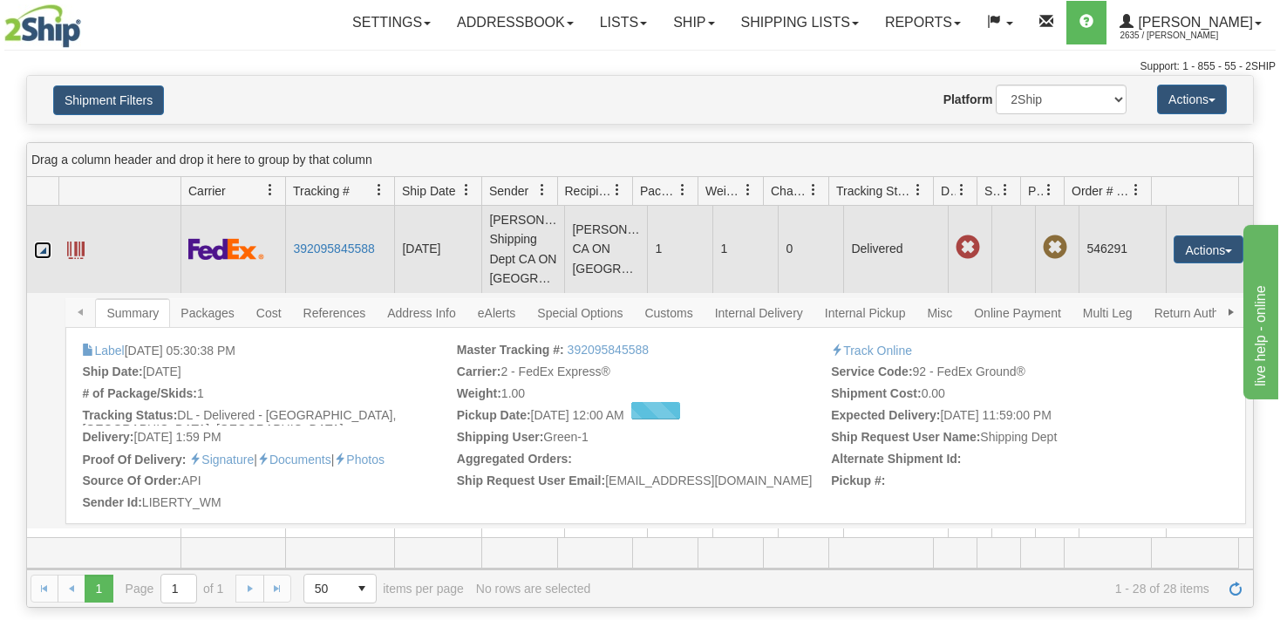
scroll to position [84, 0]
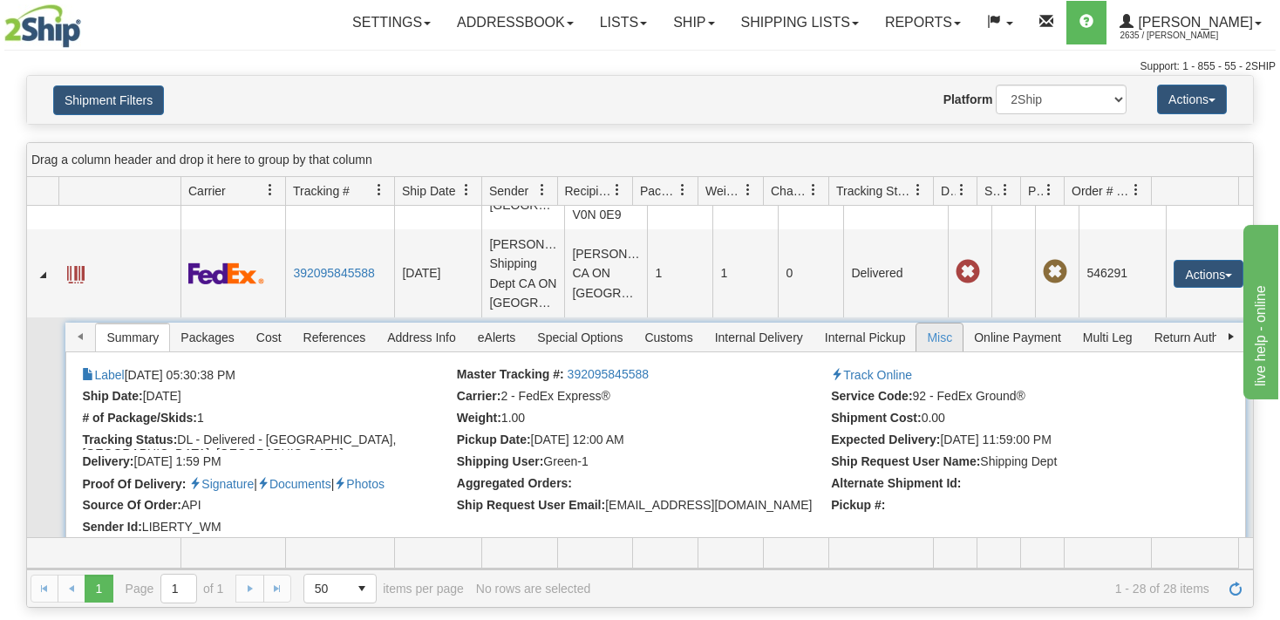
click at [940, 351] on span "Misc" at bounding box center [939, 337] width 46 height 28
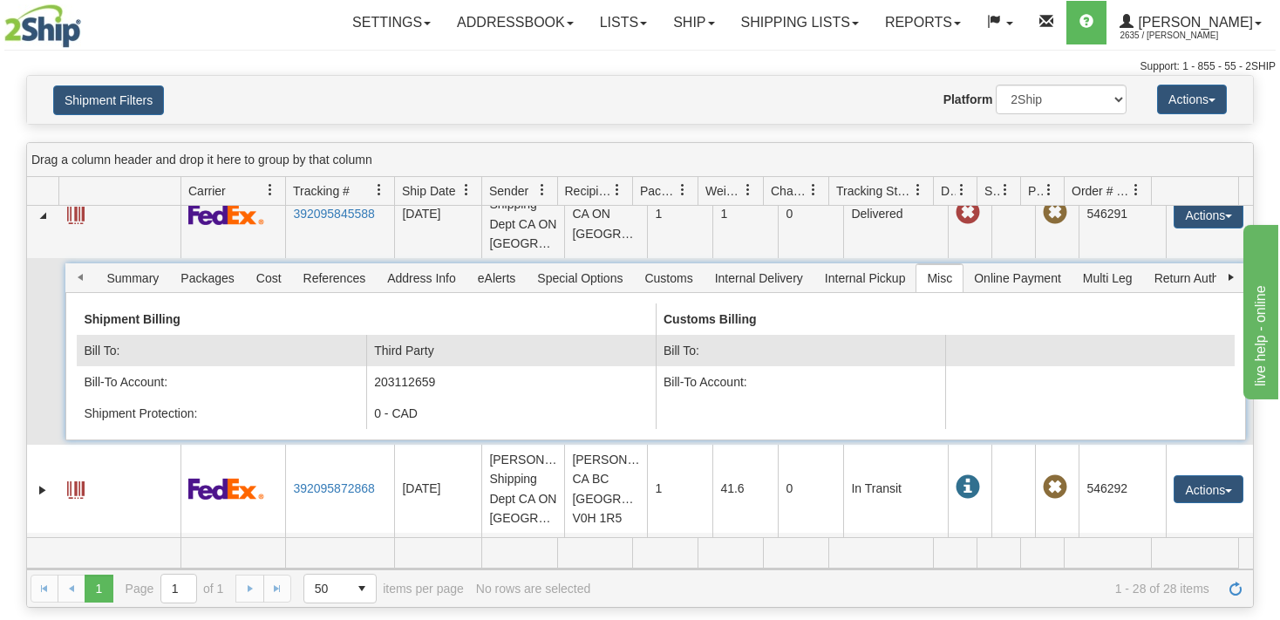
scroll to position [167, 0]
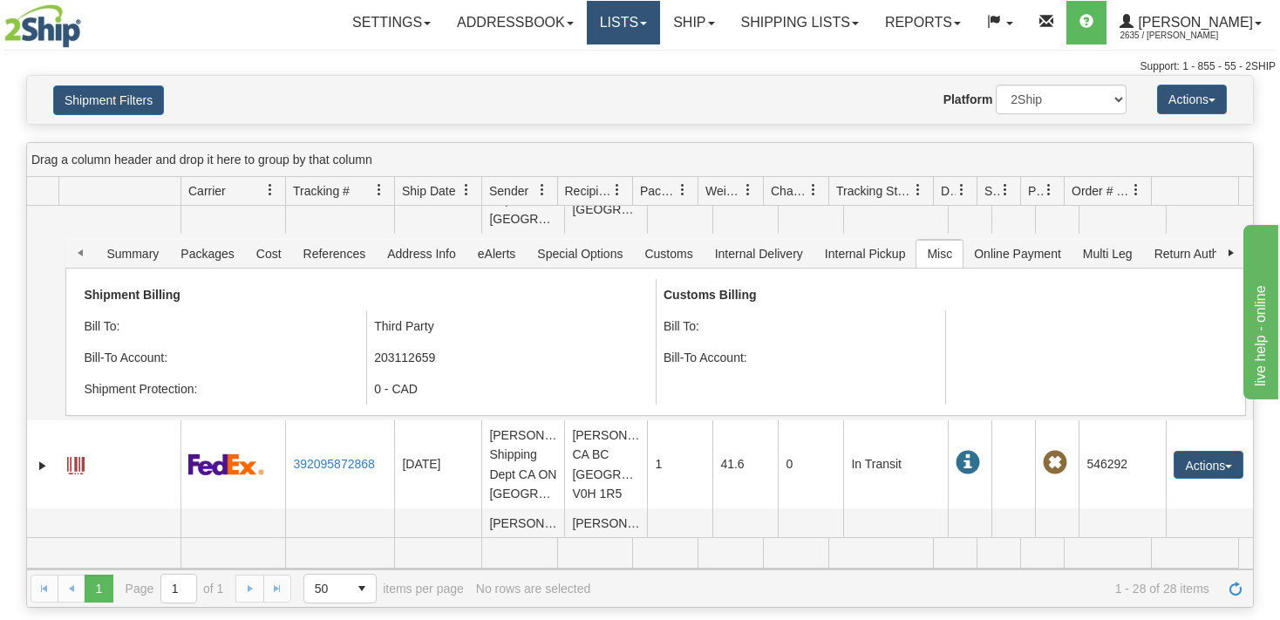
click at [647, 27] on link "Lists" at bounding box center [623, 23] width 73 height 44
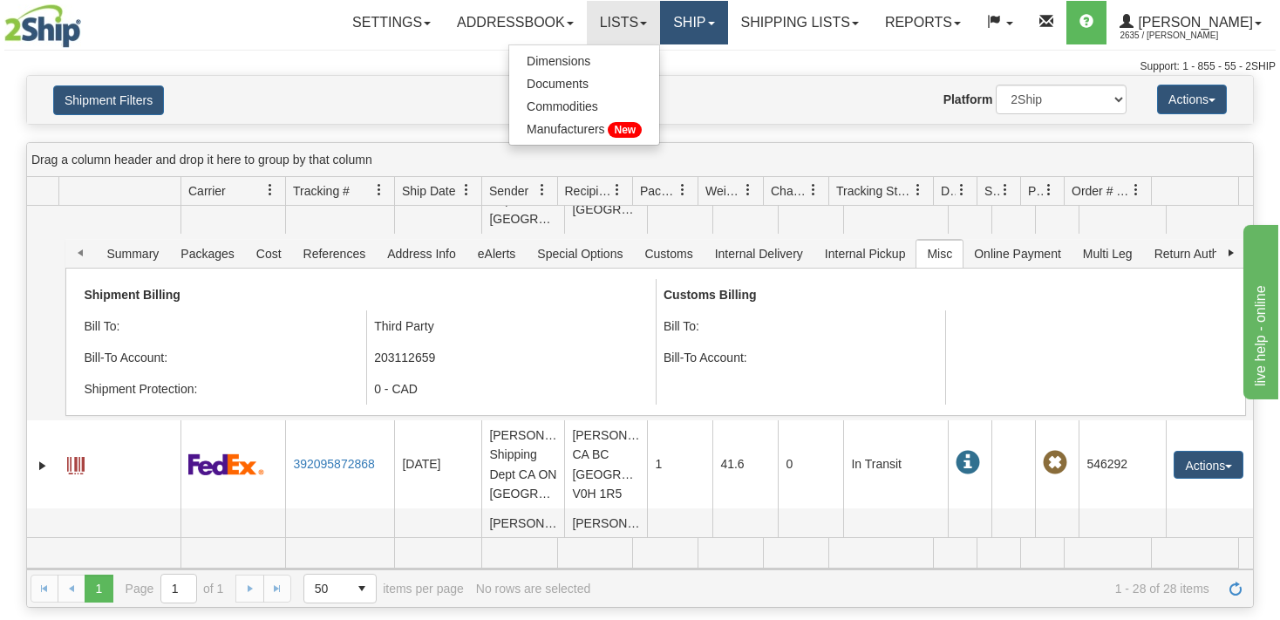
click at [687, 17] on link "Ship" at bounding box center [693, 23] width 67 height 44
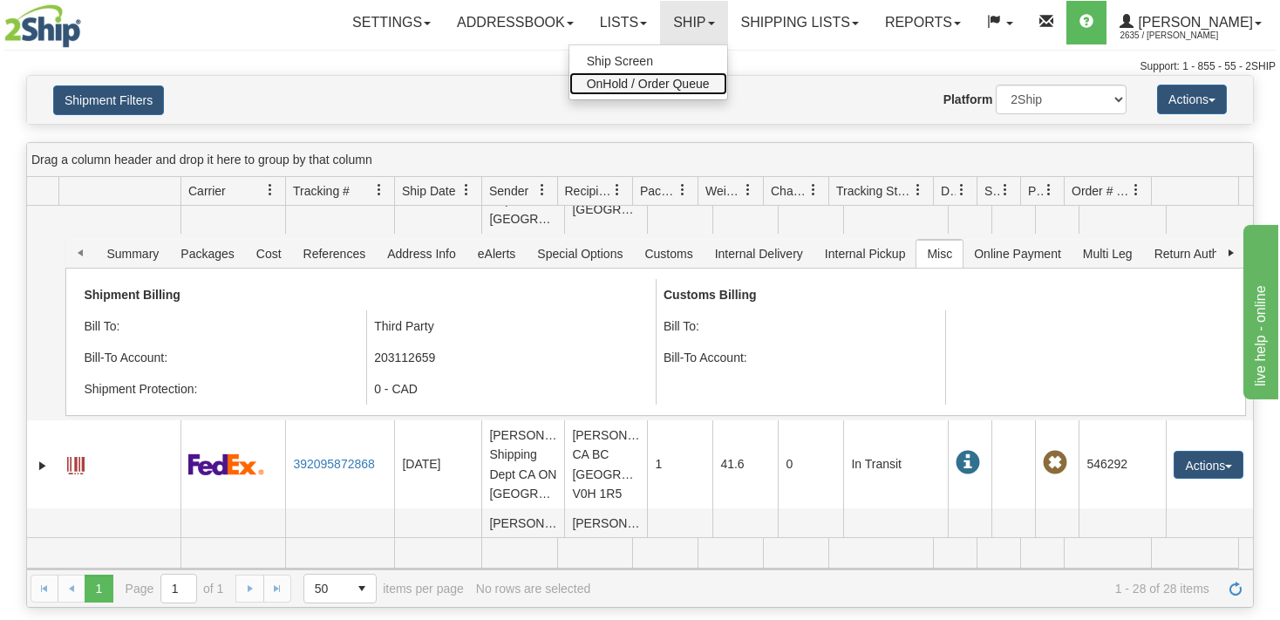
click at [633, 78] on span "OnHold / Order Queue" at bounding box center [648, 84] width 123 height 14
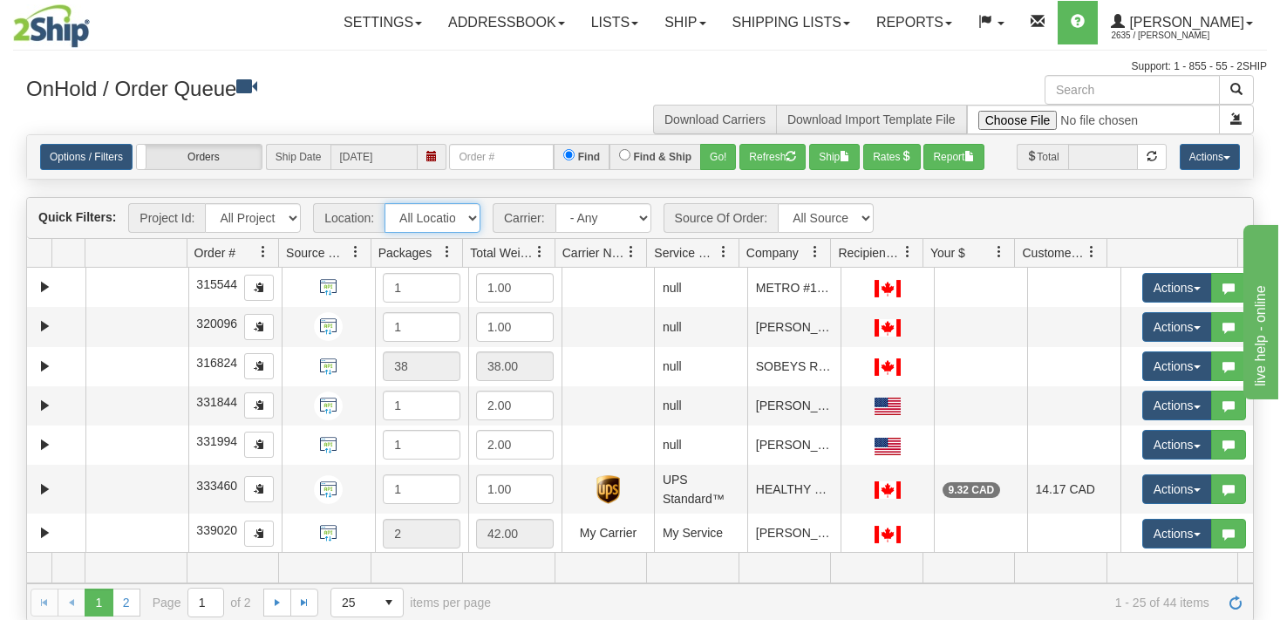
click at [384, 203] on select "All Locations VITFLO CLIFBAR ONTOR DAYCO RAYNE IRISHBRZ CASCORM [PERSON_NAME] M…" at bounding box center [432, 218] width 96 height 30
select select "6858"
click option "LIBERTY_WM" at bounding box center [0, 0] width 0 height 0
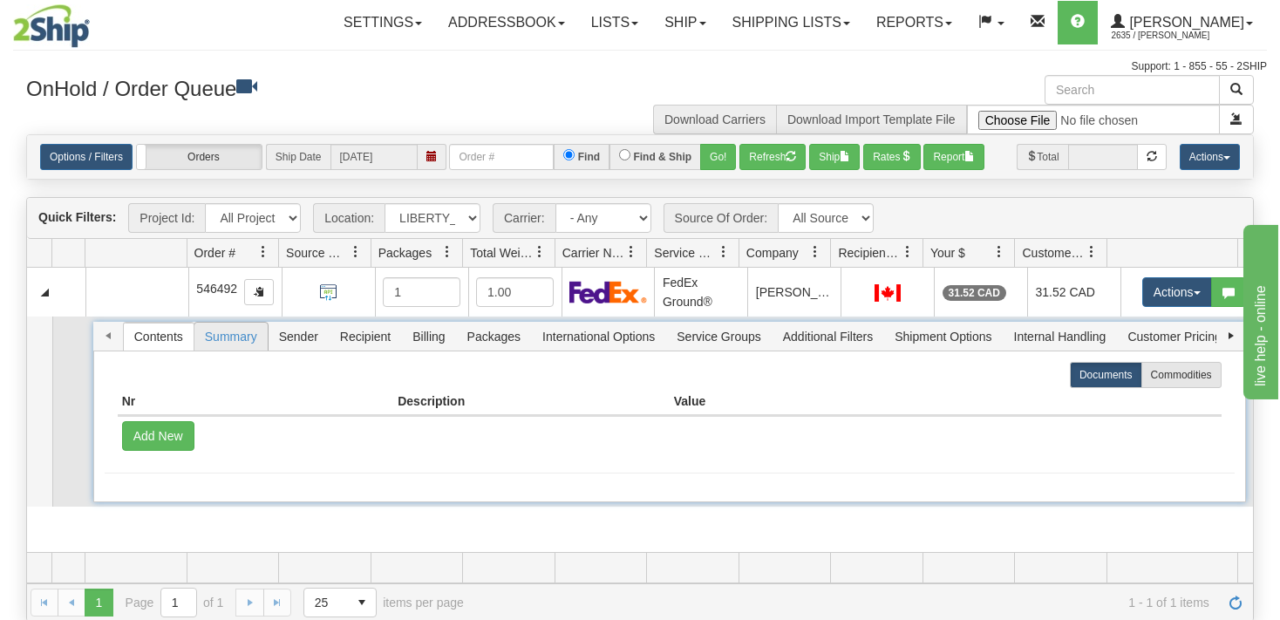
click at [215, 337] on span "Summary" at bounding box center [230, 337] width 73 height 28
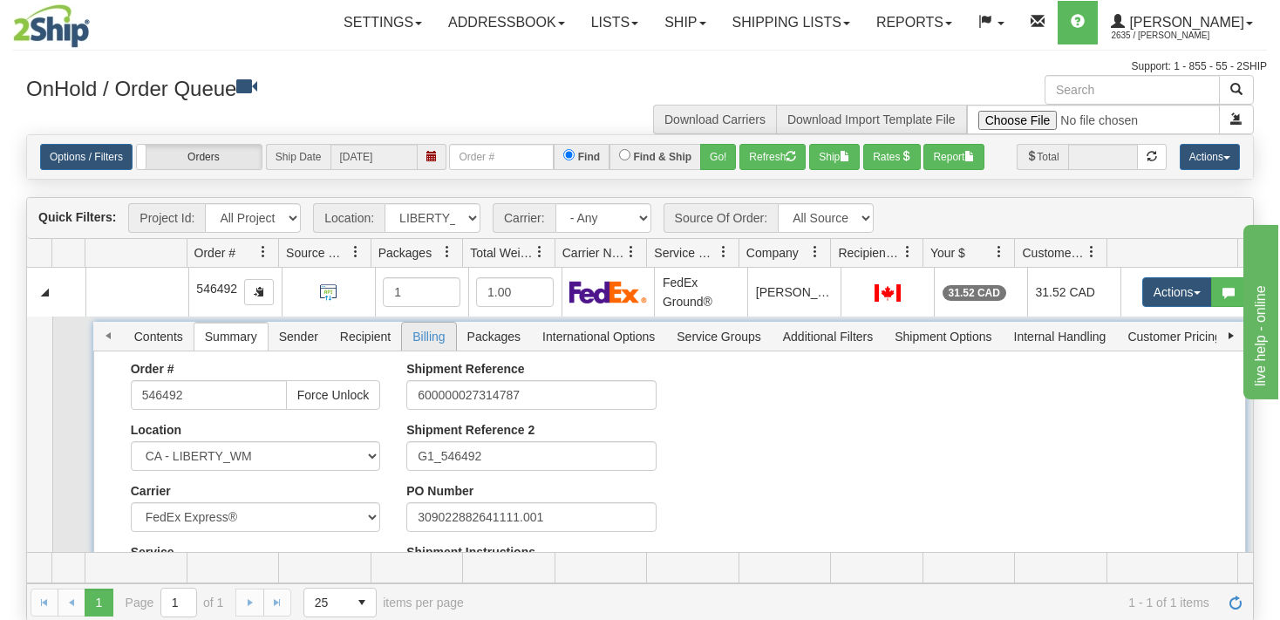
click at [423, 343] on span "Billing" at bounding box center [428, 337] width 53 height 28
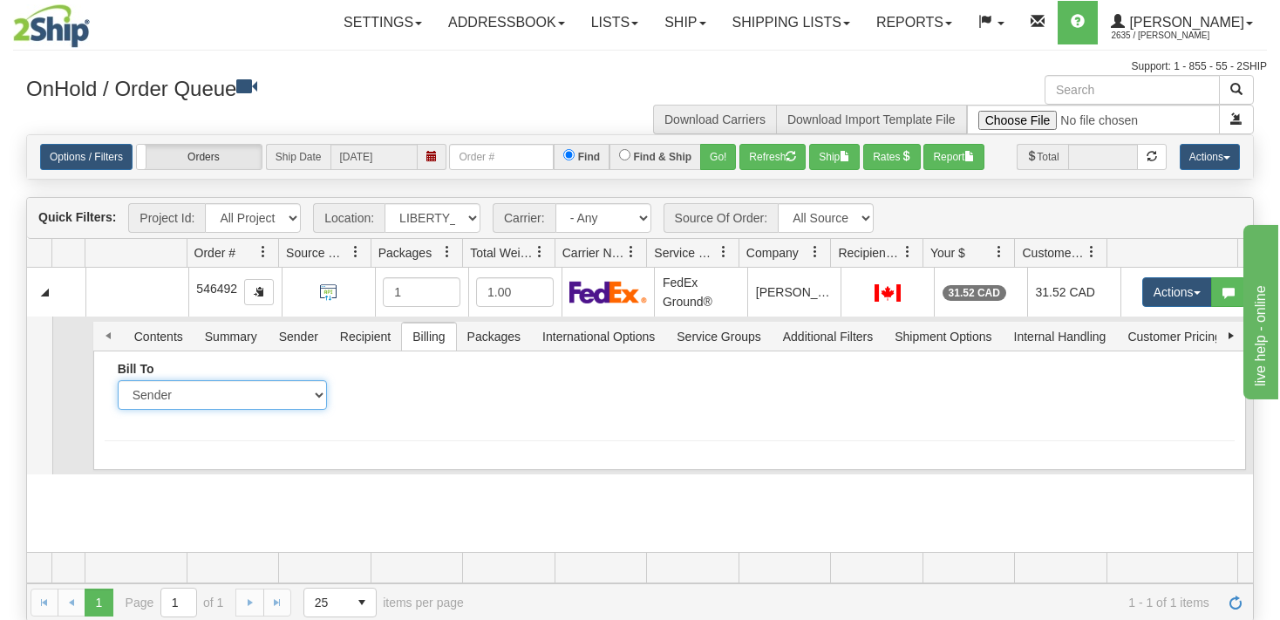
click at [118, 380] on select "Sender Recipient Third Party Collect" at bounding box center [222, 395] width 209 height 30
select select "3"
click option "Third Party" at bounding box center [0, 0] width 0 height 0
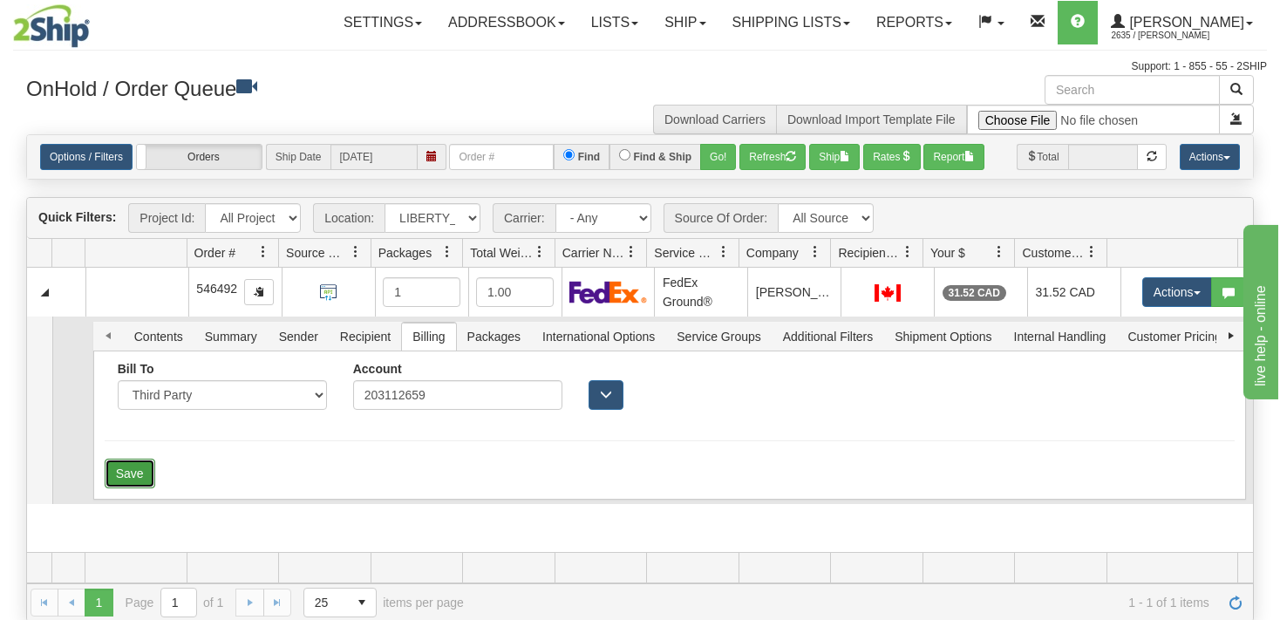
click at [130, 466] on button "Save" at bounding box center [130, 474] width 51 height 30
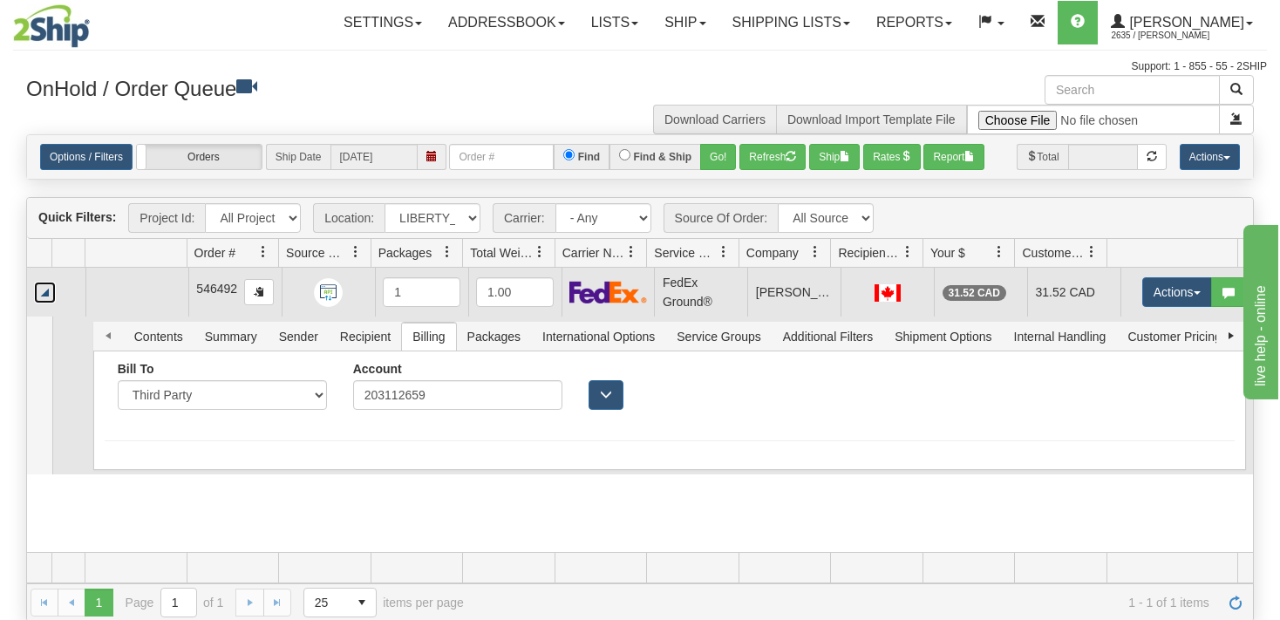
click at [46, 290] on link "Collapse" at bounding box center [45, 293] width 22 height 22
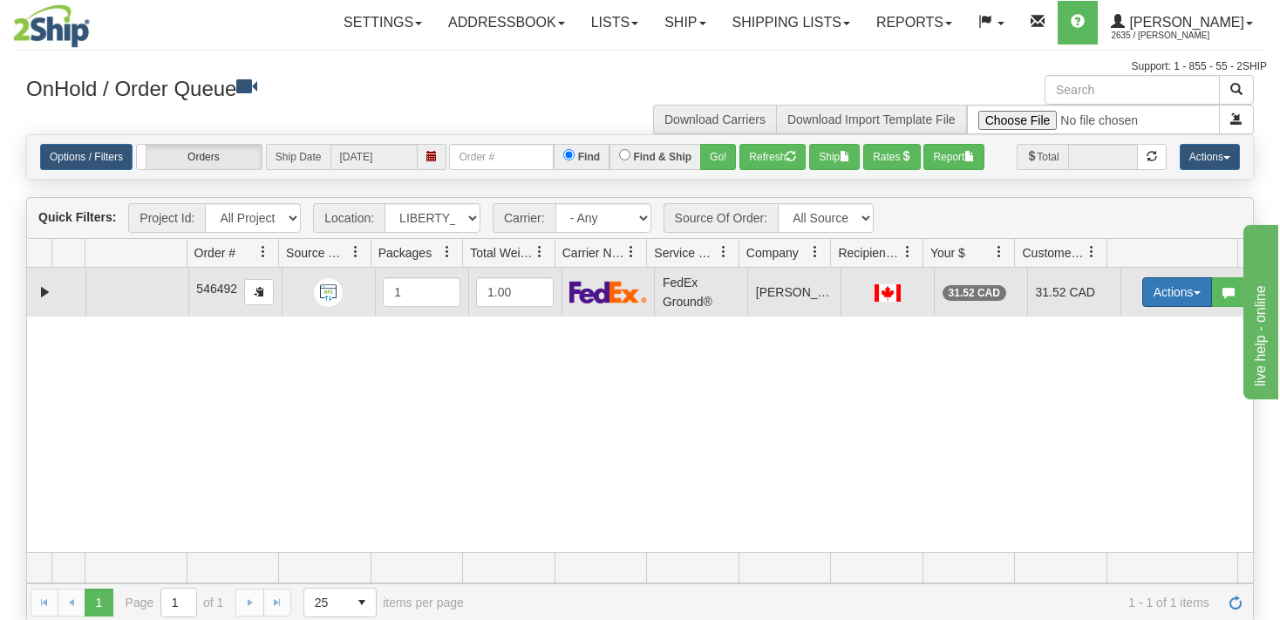
click at [1160, 298] on button "Actions" at bounding box center [1177, 292] width 70 height 30
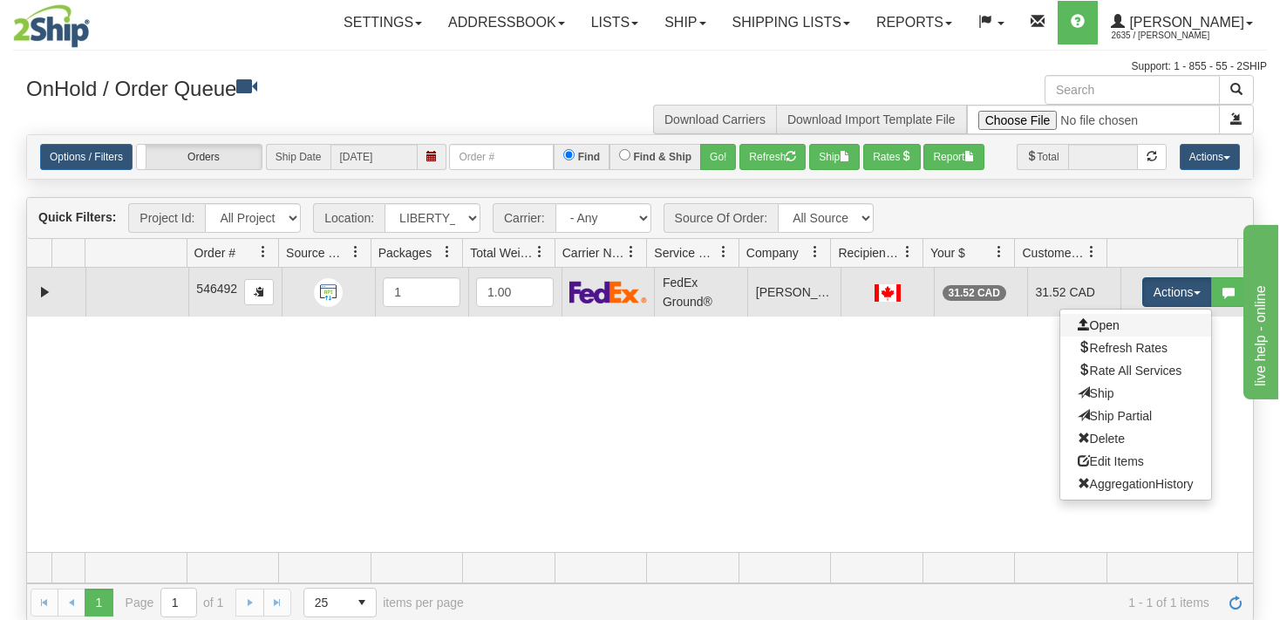
click at [1096, 316] on link "Open" at bounding box center [1135, 325] width 151 height 23
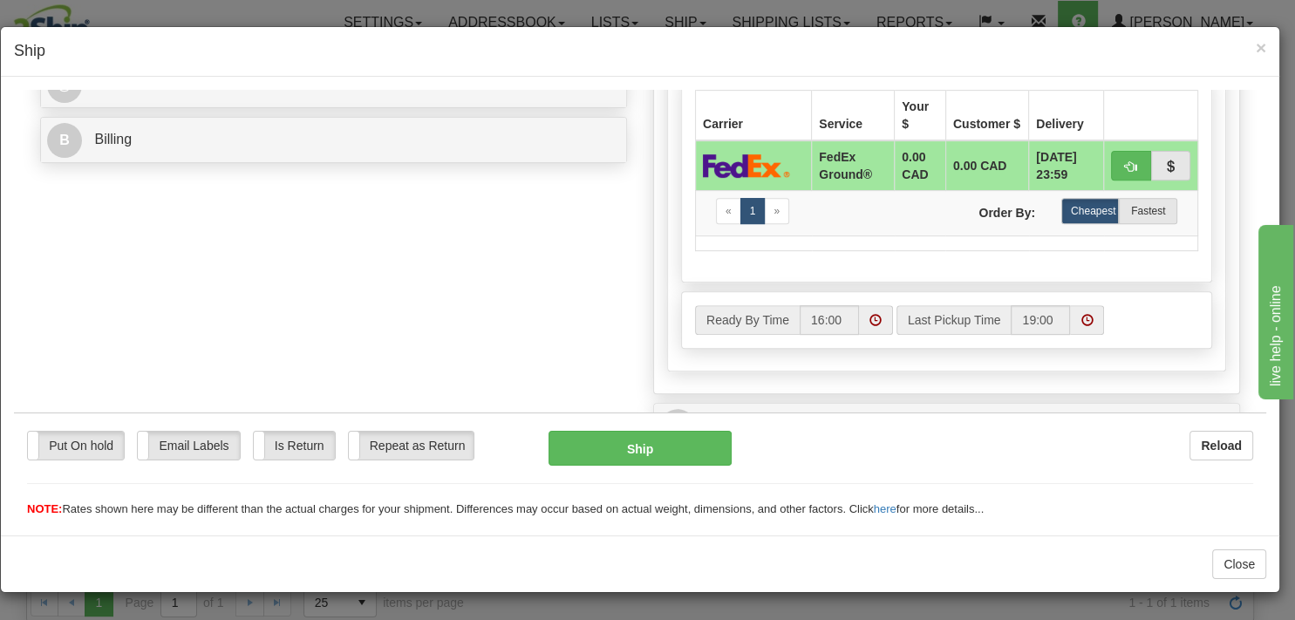
scroll to position [736, 0]
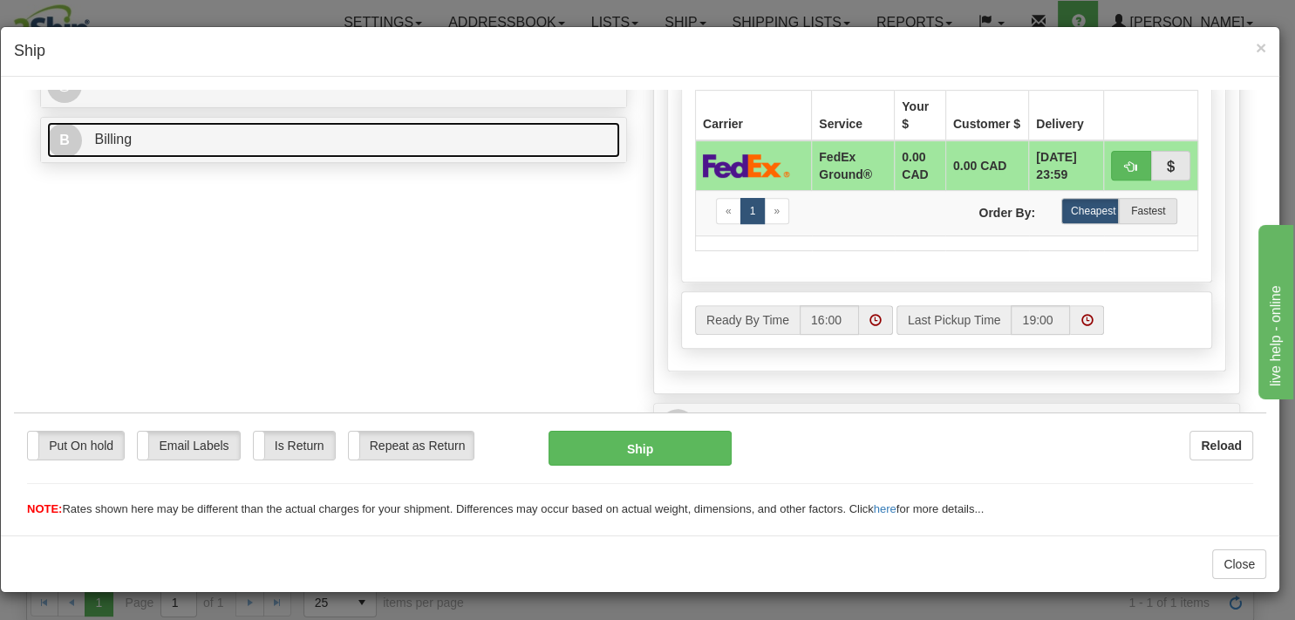
click at [138, 152] on link "B Billing" at bounding box center [333, 139] width 573 height 36
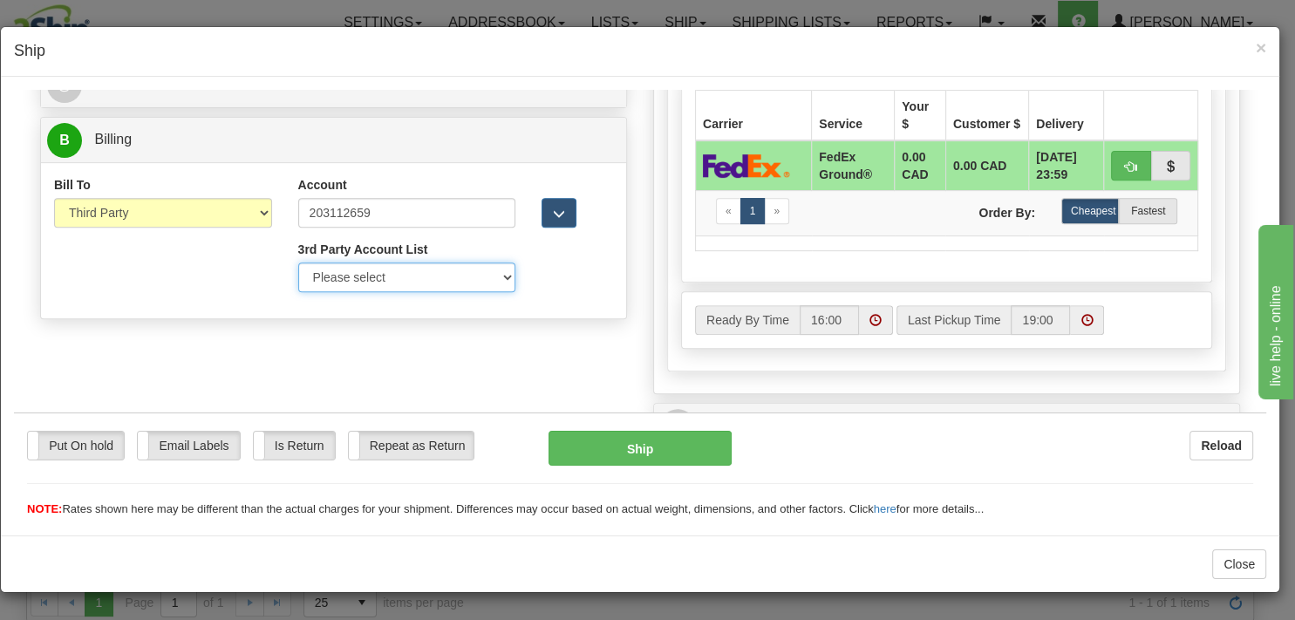
click at [298, 262] on select "Please select Liberty Costco-39WY11-UPS Amazon.ca-50483A-UPS GSBLC Costco-39WY1…" at bounding box center [407, 277] width 218 height 30
select select "409"
click option "Liberty_Wal-Mart_FedEx-203112659-FedEx Express®" at bounding box center [14, 89] width 0 height 0
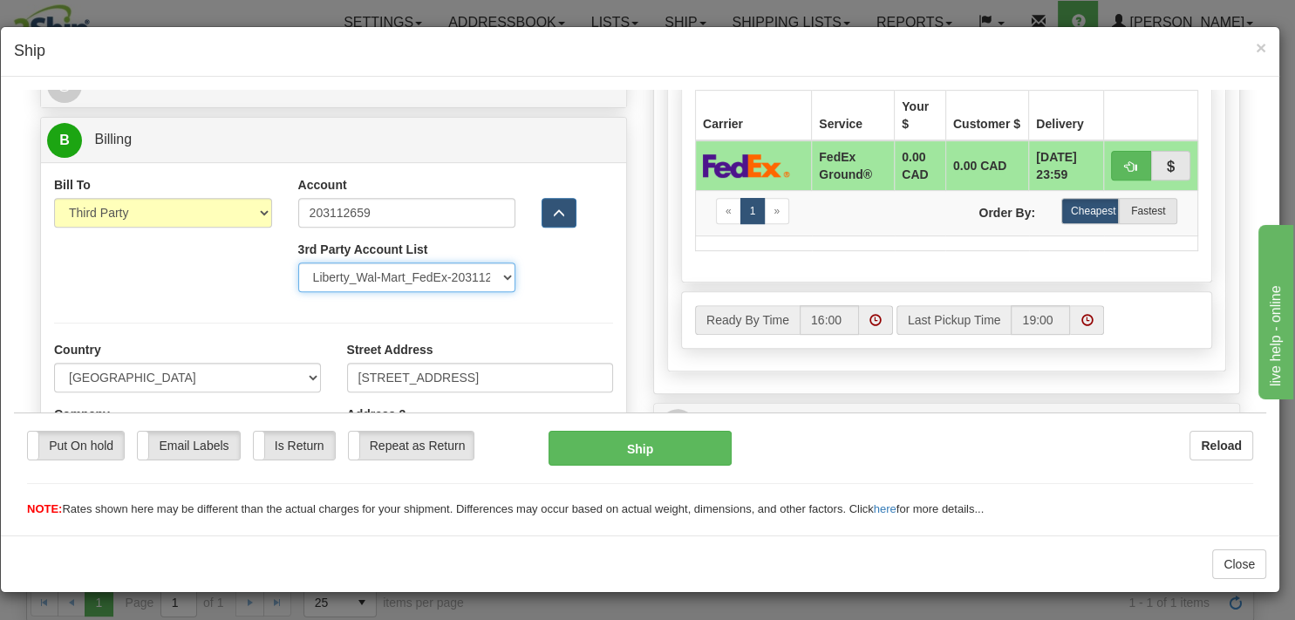
click at [298, 262] on select "Please select Liberty Costco-39WY11-UPS Amazon.ca-50483A-UPS GSBLC Costco-39WY1…" at bounding box center [407, 277] width 218 height 30
click at [541, 283] on div "Bill To Sender Recipient Third Party Collect Account 203112659 3rd Party Accoun…" at bounding box center [333, 239] width 585 height 129
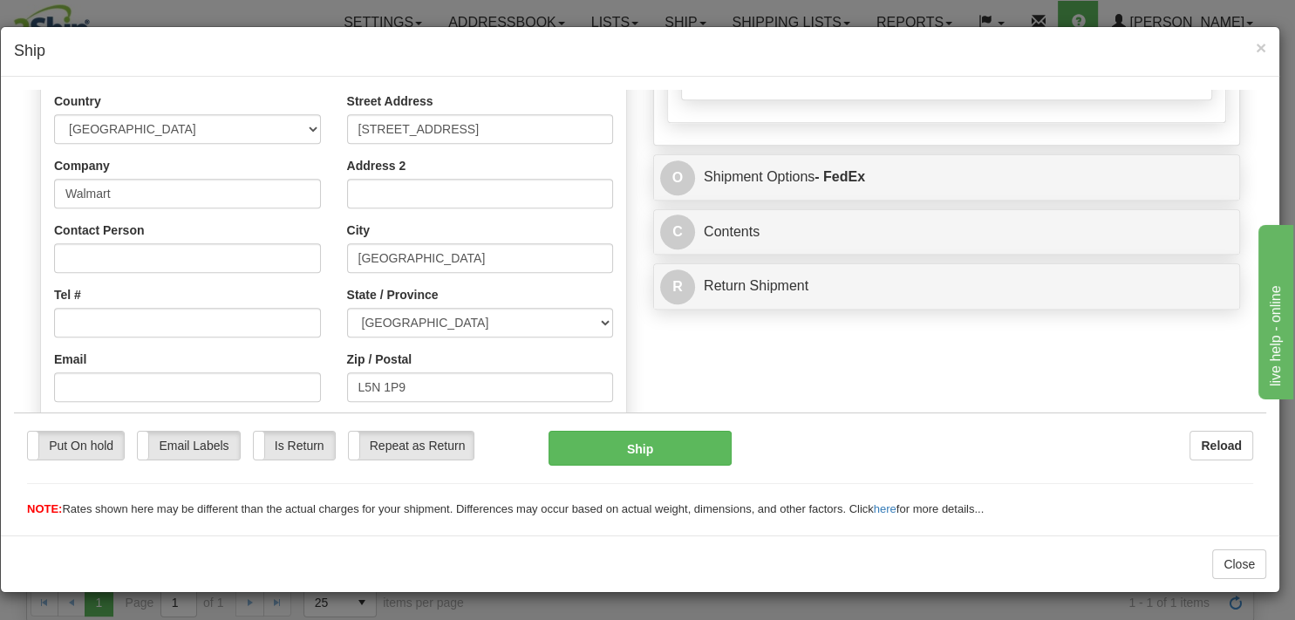
scroll to position [1029, 0]
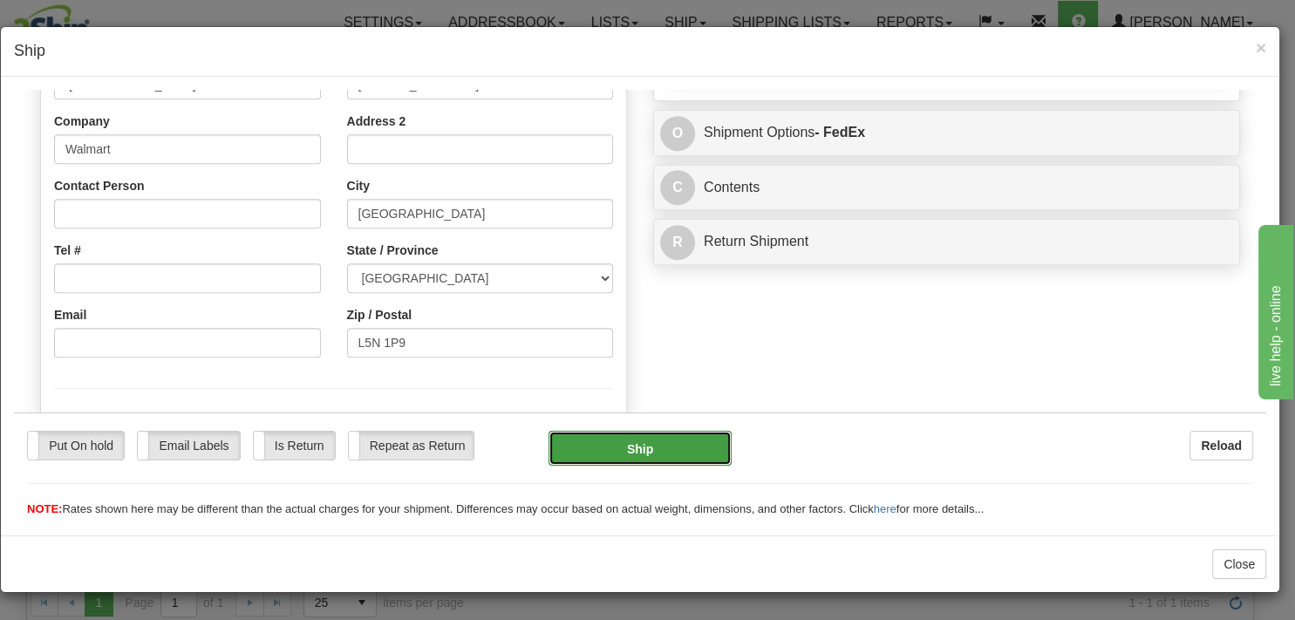
click at [644, 453] on button "Ship" at bounding box center [639, 447] width 182 height 35
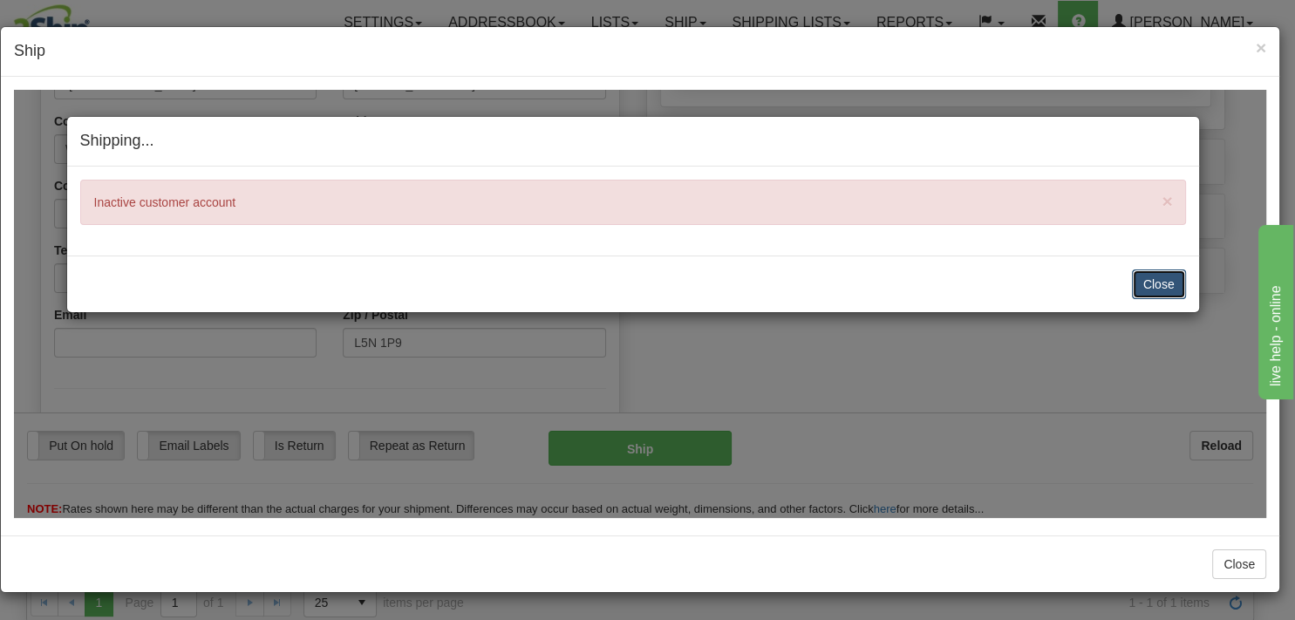
click at [1156, 278] on button "Close" at bounding box center [1159, 284] width 54 height 30
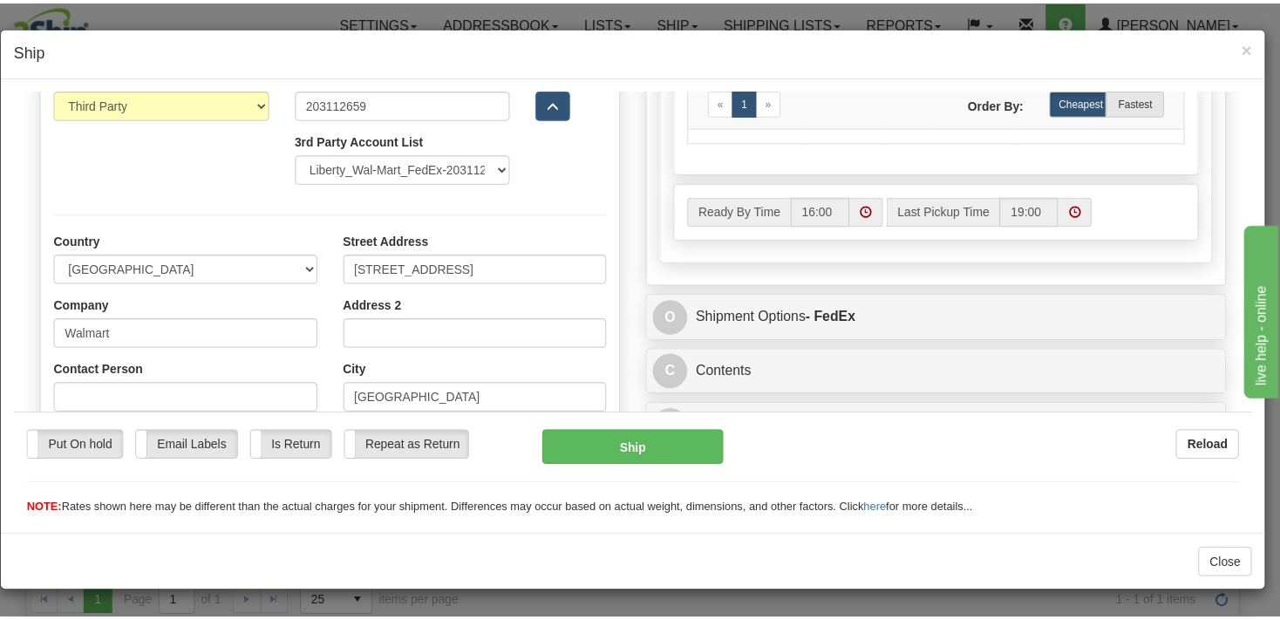
scroll to position [753, 0]
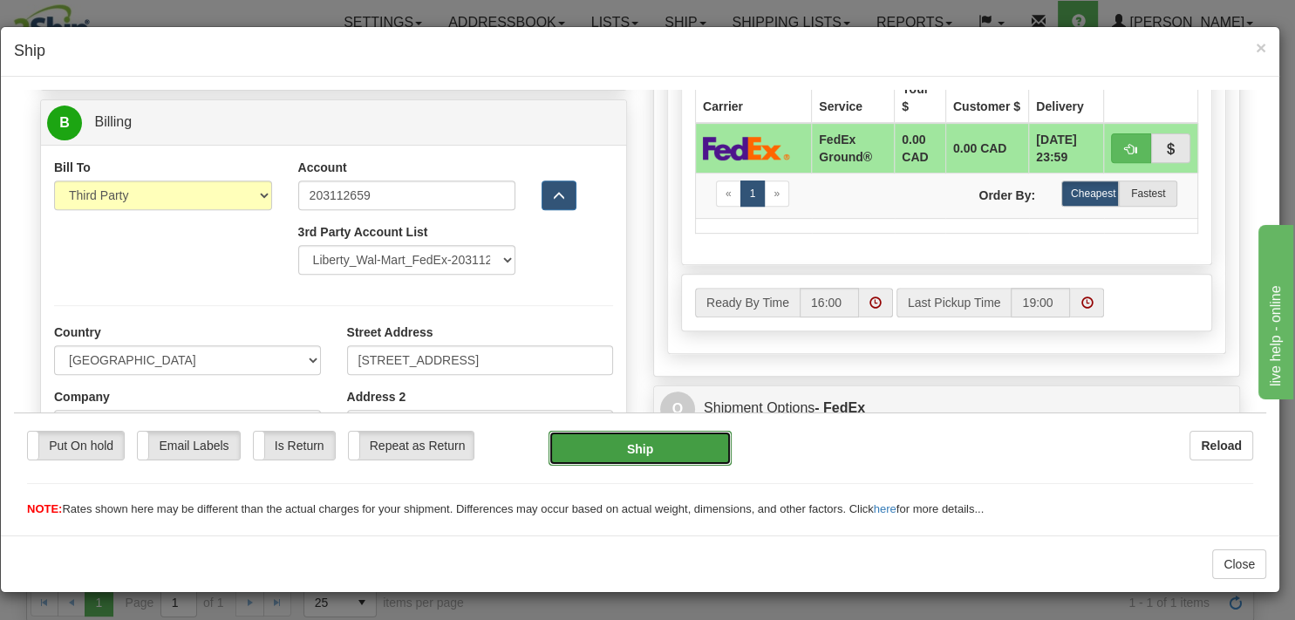
click at [638, 454] on button "Ship" at bounding box center [639, 447] width 182 height 35
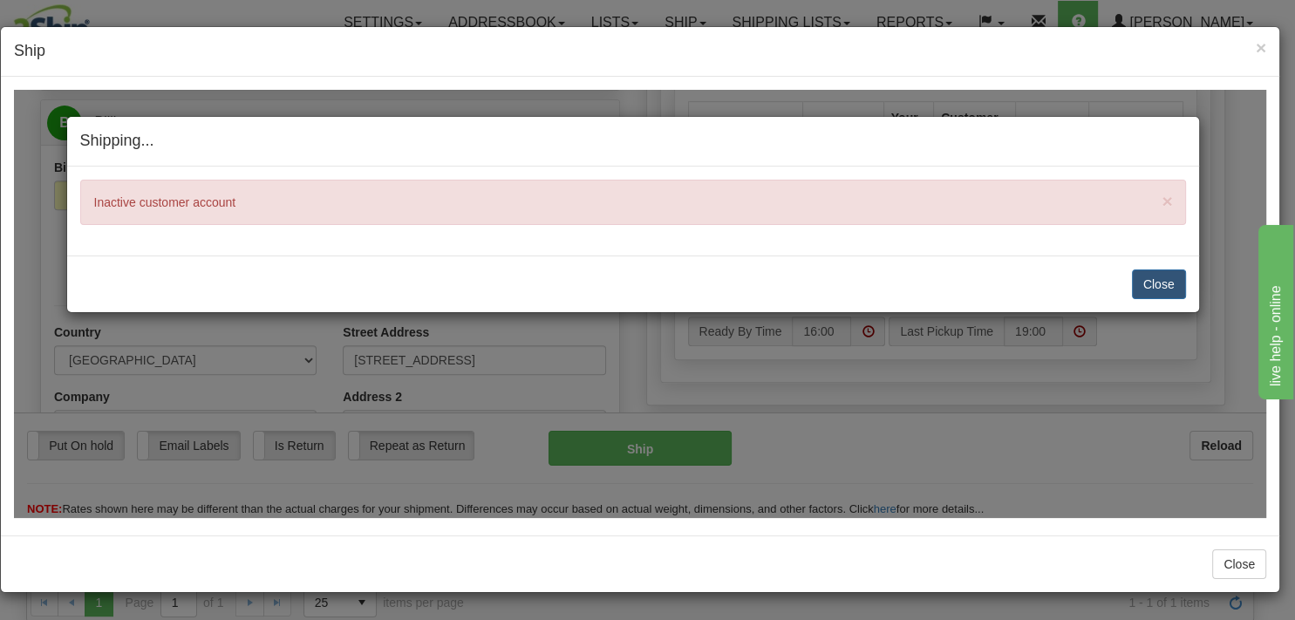
drag, startPoint x: 589, startPoint y: 122, endPoint x: 674, endPoint y: 104, distance: 86.5
click at [674, 104] on div "Shipping... Your SHIPMENT will EXPIRE in × Inactive customer account Close [PER…" at bounding box center [640, 303] width 1252 height 428
click at [1260, 44] on span "×" at bounding box center [1260, 47] width 10 height 20
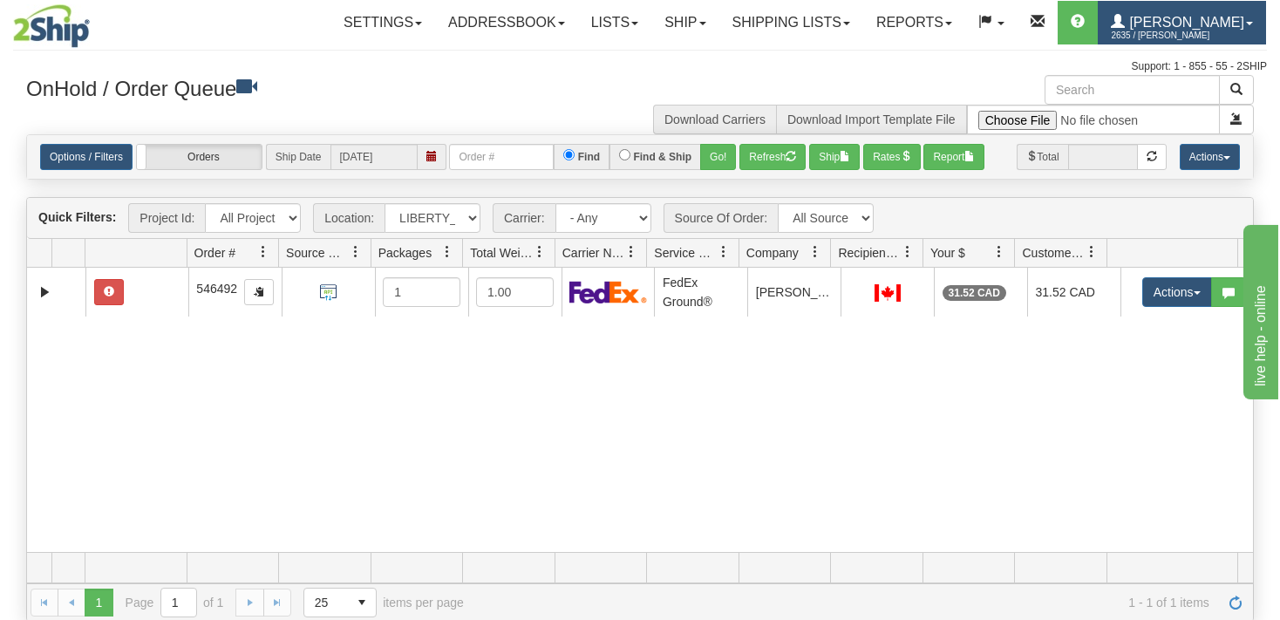
click at [1191, 17] on span "[PERSON_NAME]" at bounding box center [1184, 22] width 119 height 15
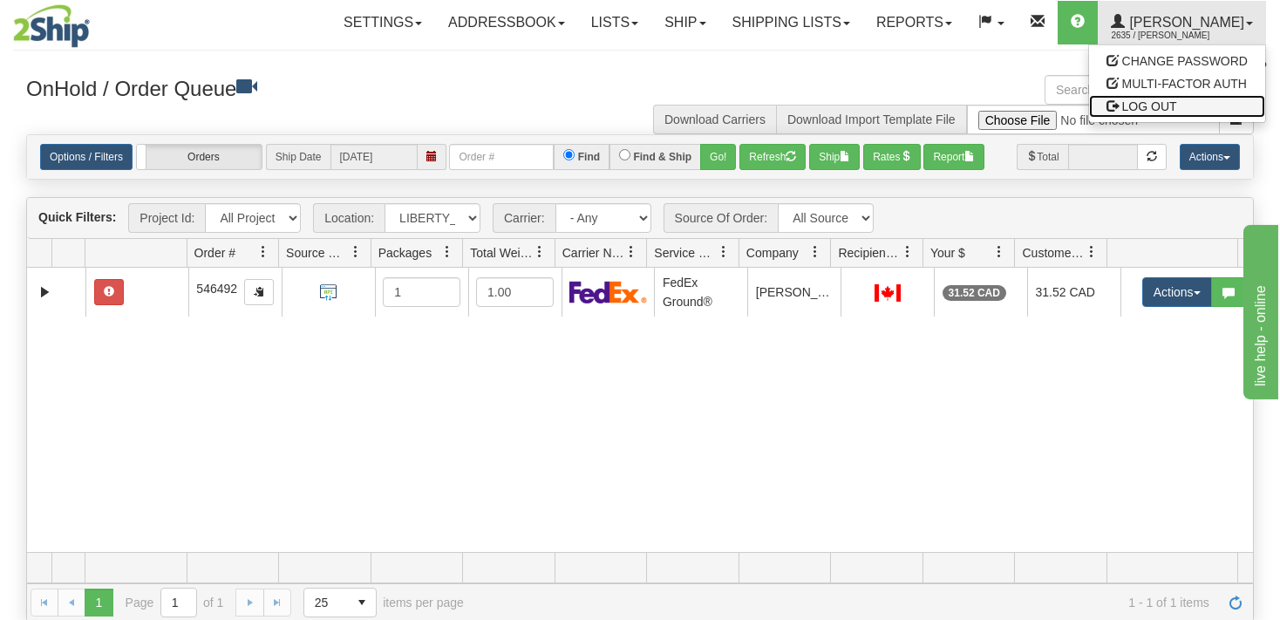
click at [1166, 99] on span "LOG OUT" at bounding box center [1149, 106] width 55 height 14
